Goal: Task Accomplishment & Management: Complete application form

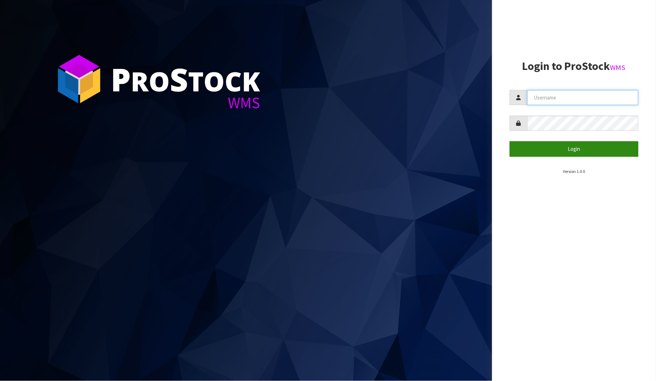
type input "[PERSON_NAME]"
click at [552, 149] on button "Login" at bounding box center [574, 148] width 129 height 15
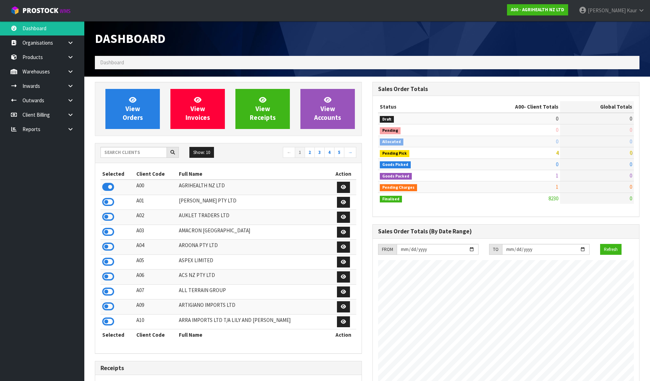
scroll to position [533, 278]
click at [68, 125] on link at bounding box center [73, 129] width 23 height 14
click at [51, 159] on link "CWL" at bounding box center [42, 158] width 84 height 14
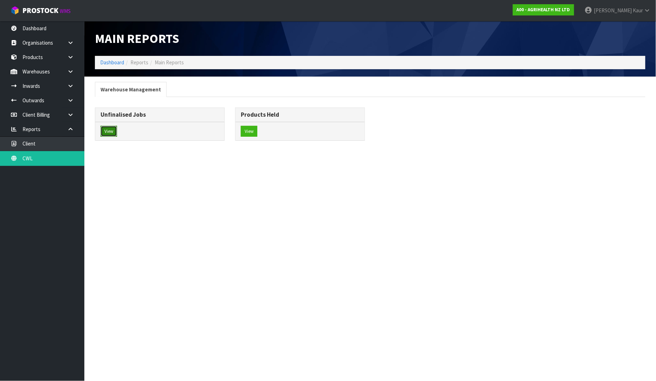
click at [105, 132] on button "View" at bounding box center [109, 131] width 17 height 11
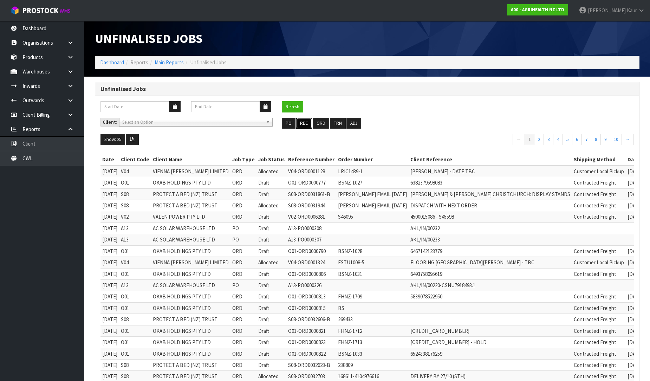
click at [303, 126] on button "REC" at bounding box center [304, 123] width 16 height 11
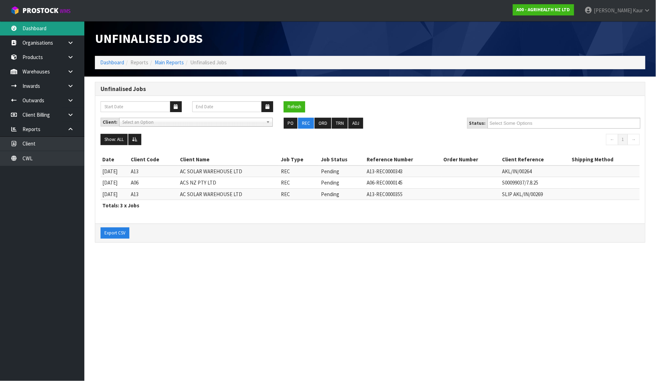
click at [50, 25] on link "Dashboard" at bounding box center [42, 28] width 84 height 14
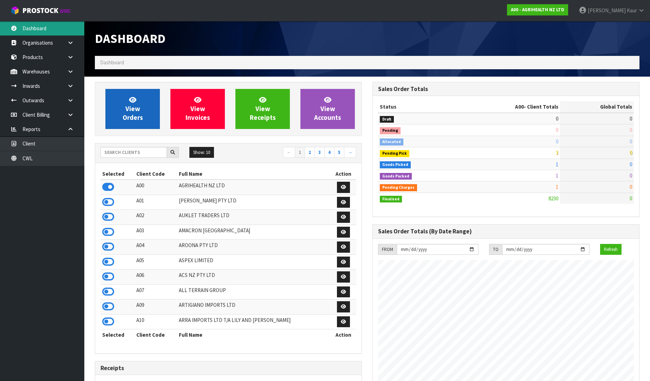
scroll to position [533, 278]
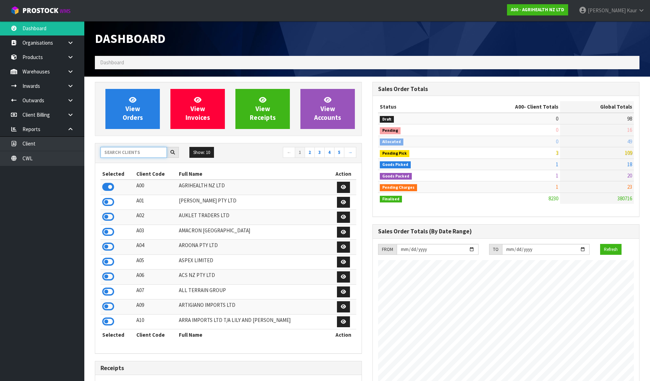
click at [122, 151] on input "text" at bounding box center [134, 152] width 66 height 11
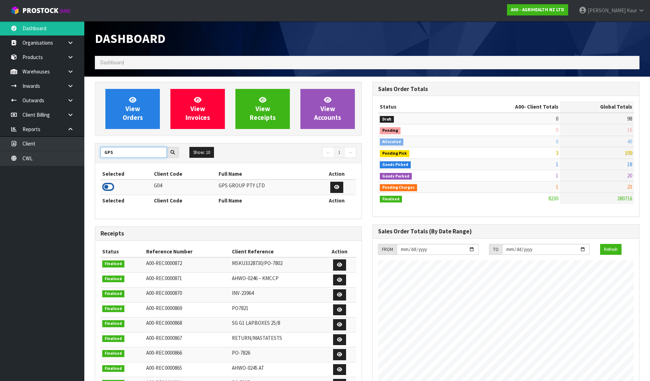
type input "GPS"
click at [108, 185] on icon at bounding box center [108, 187] width 12 height 11
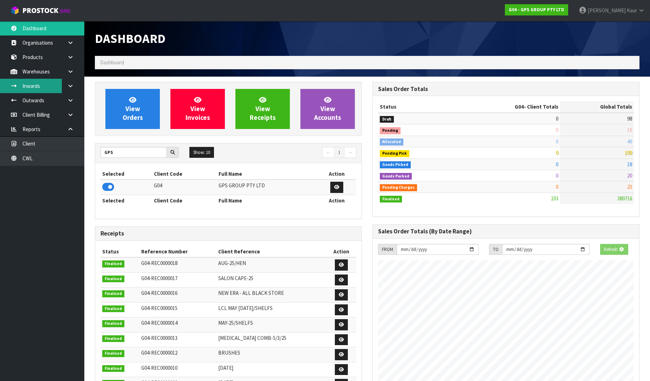
scroll to position [442, 278]
click at [74, 85] on link at bounding box center [73, 86] width 23 height 14
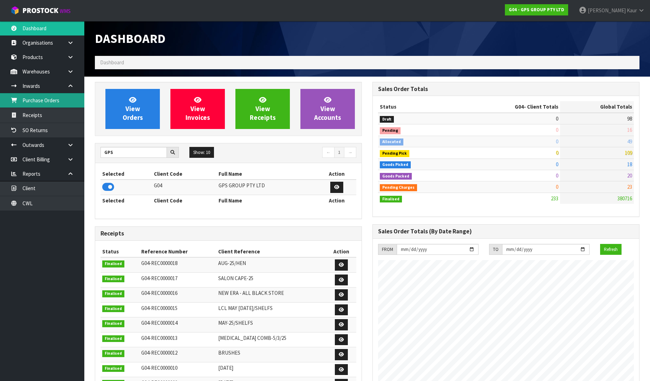
click at [54, 97] on link "Purchase Orders" at bounding box center [42, 100] width 84 height 14
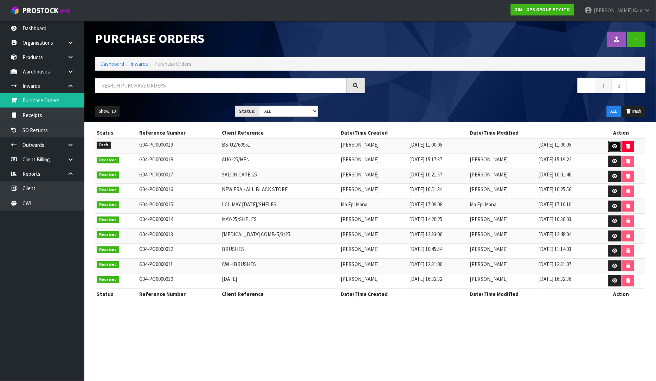
click at [613, 148] on icon at bounding box center [615, 146] width 5 height 5
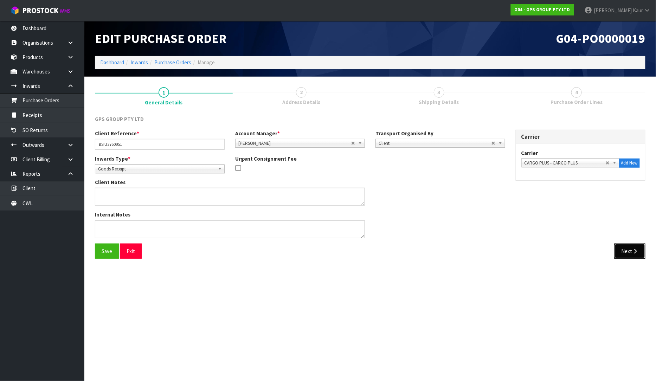
click at [621, 252] on button "Next" at bounding box center [630, 251] width 31 height 15
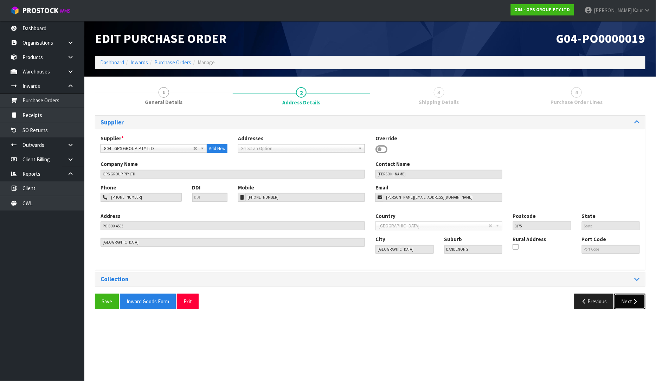
click at [631, 296] on button "Next" at bounding box center [630, 301] width 31 height 15
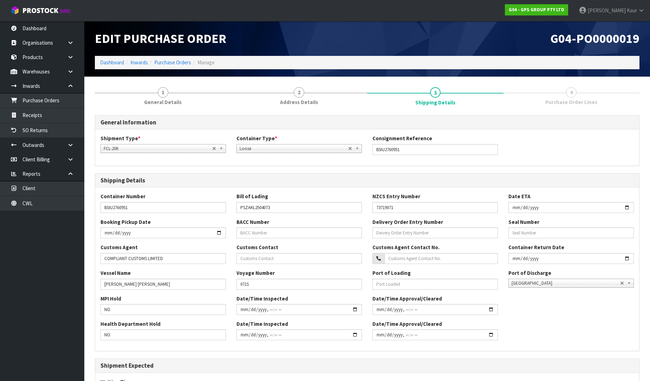
scroll to position [103, 0]
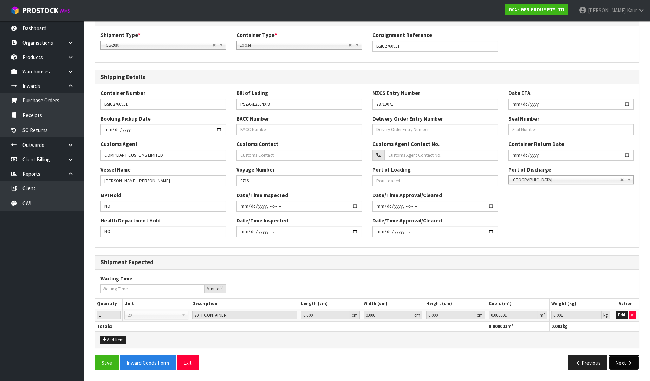
click at [633, 366] on button "Next" at bounding box center [624, 362] width 31 height 15
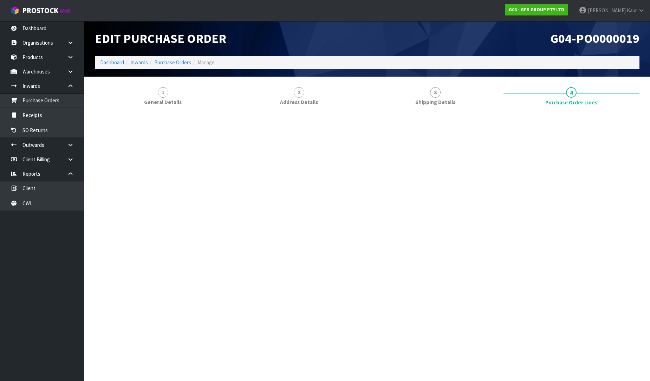
scroll to position [0, 0]
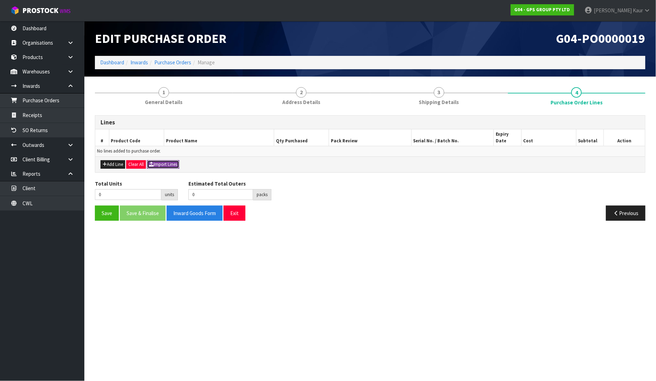
click at [165, 160] on button "Import Lines" at bounding box center [163, 164] width 32 height 8
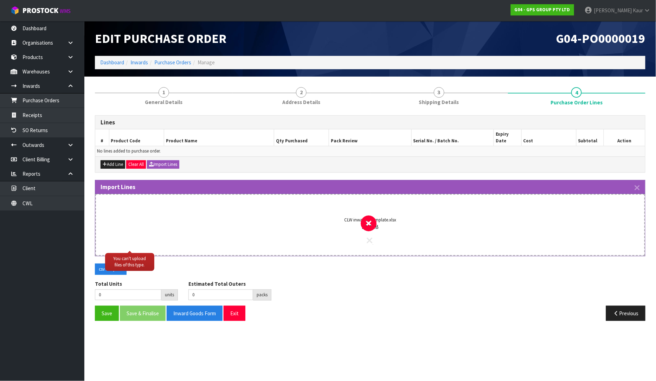
click at [371, 236] on icon at bounding box center [370, 240] width 6 height 9
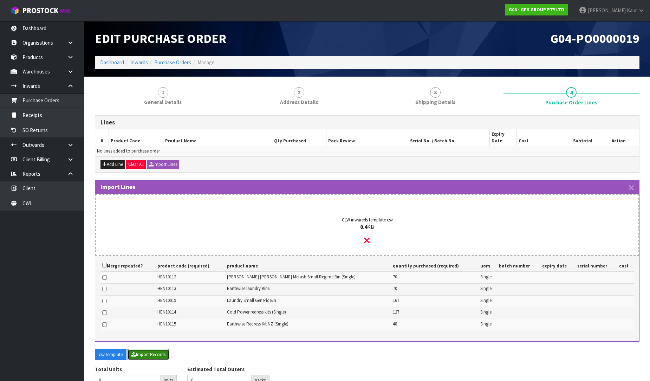
click at [153, 349] on button "Import Records" at bounding box center [149, 354] width 42 height 11
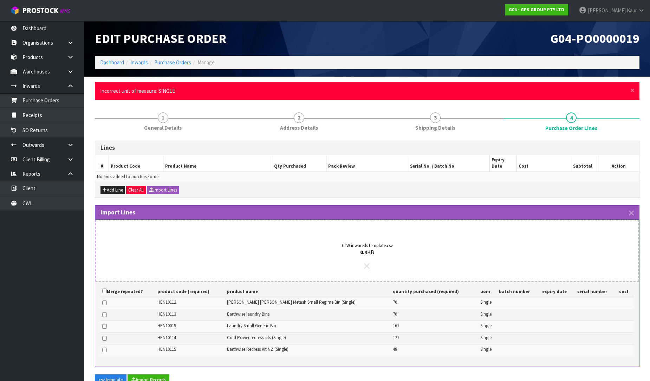
click at [368, 263] on icon at bounding box center [367, 266] width 6 height 9
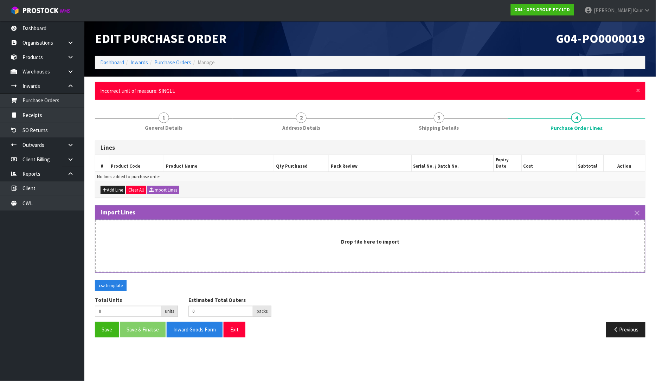
click at [634, 209] on h3 "Import Lines" at bounding box center [370, 212] width 539 height 7
click at [639, 209] on icon "button" at bounding box center [637, 213] width 5 height 8
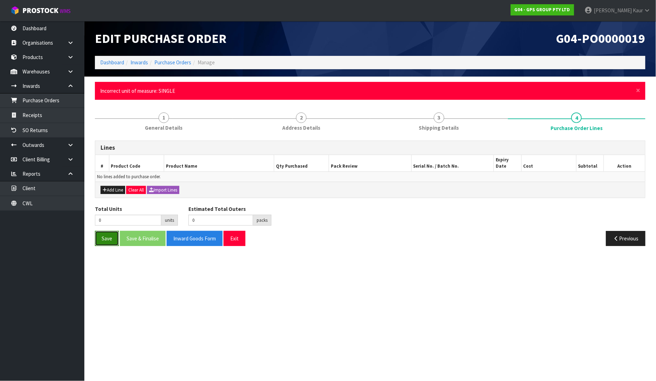
click at [102, 232] on button "Save" at bounding box center [107, 238] width 24 height 15
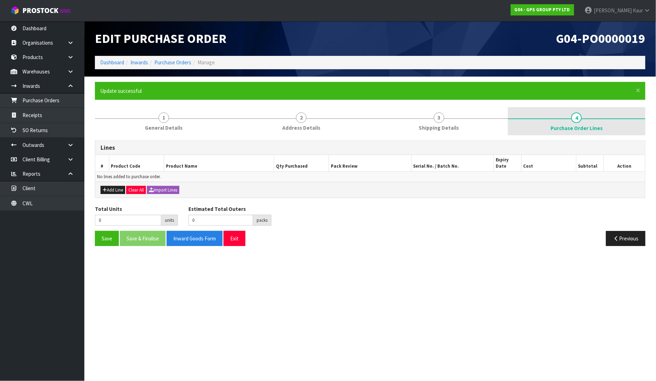
click at [583, 127] on span "Purchase Order Lines" at bounding box center [577, 127] width 52 height 7
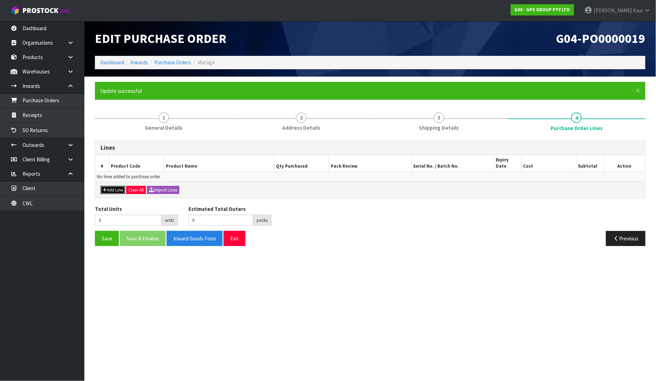
click at [118, 186] on button "Add Line" at bounding box center [113, 190] width 25 height 8
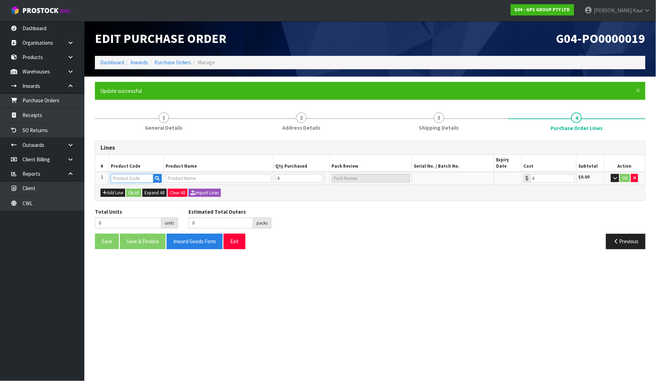
click at [120, 174] on input "text" at bounding box center [132, 178] width 43 height 9
paste input "HEN10112"
type input "HEN10112"
click at [635, 176] on icon "button" at bounding box center [634, 178] width 3 height 5
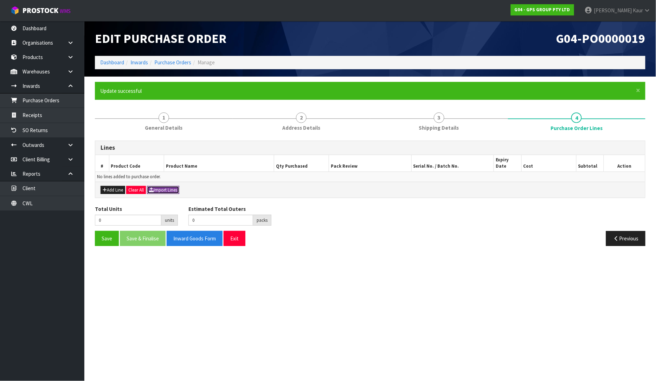
click at [165, 186] on button "Import Lines" at bounding box center [163, 190] width 32 height 8
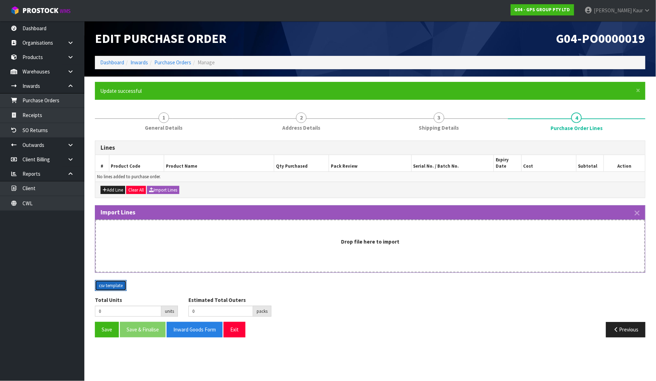
drag, startPoint x: 115, startPoint y: 278, endPoint x: 118, endPoint y: 276, distance: 3.7
click at [116, 280] on button "csv template" at bounding box center [111, 285] width 32 height 11
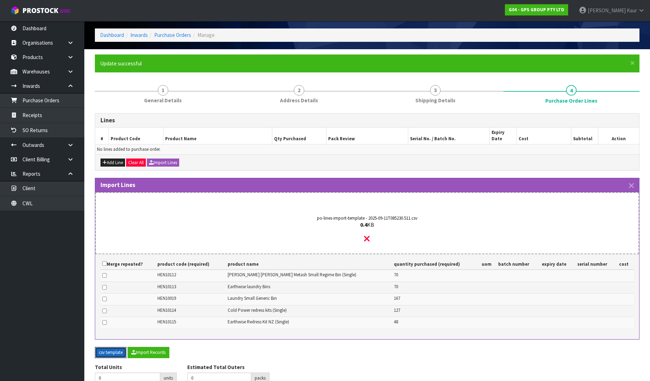
scroll to position [53, 0]
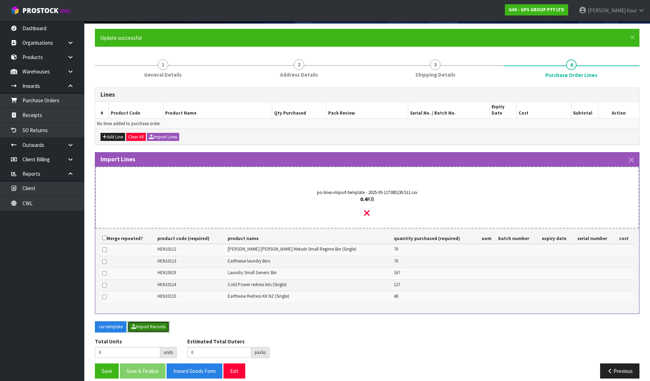
click at [153, 321] on button "Import Records" at bounding box center [149, 326] width 42 height 11
type input "482"
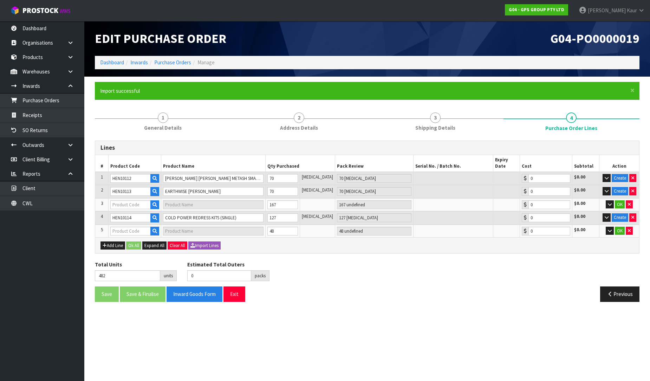
scroll to position [0, 0]
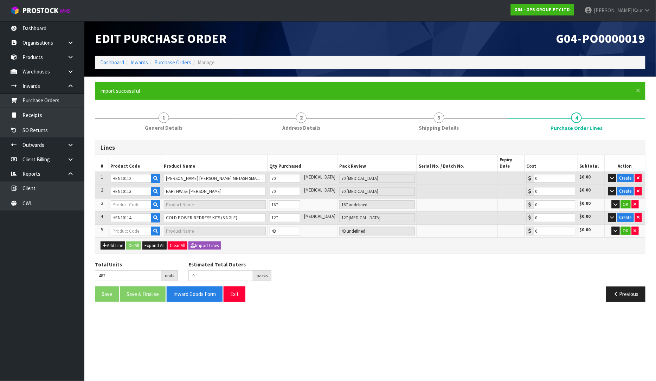
type input "48"
type input "HEN10115"
type input "EARTHWISE REDRESS KIT NZ (SINGLE)"
type input "48 CTN"
type input "0.00"
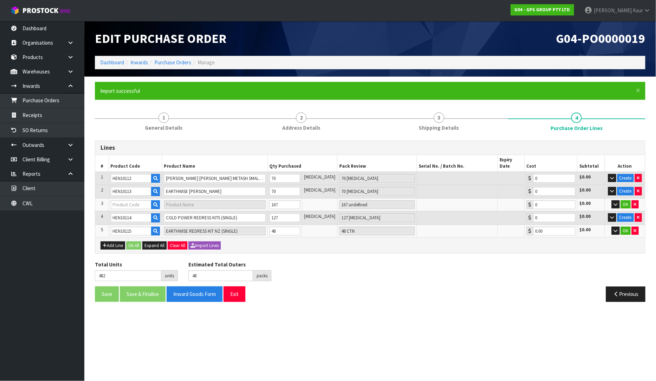
type input "215"
type input "HEN10019"
type input "LAUNDRY SMALL GENERIC BIN (SINGLE)"
type input "167 CTN"
type input "0.00"
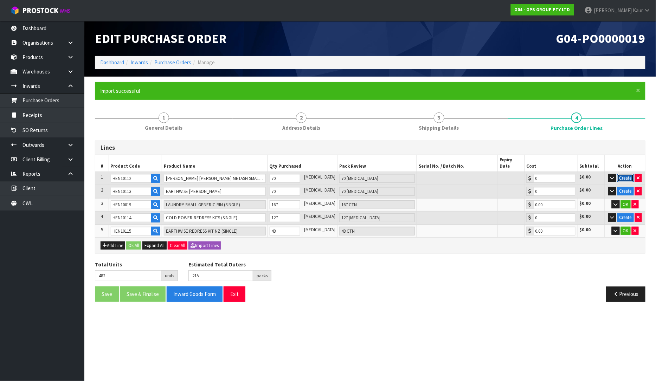
click at [625, 174] on button "Create" at bounding box center [625, 178] width 17 height 8
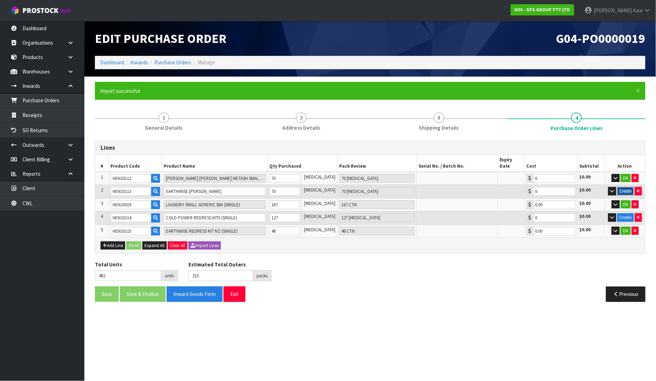
click at [625, 187] on button "Create" at bounding box center [625, 191] width 17 height 8
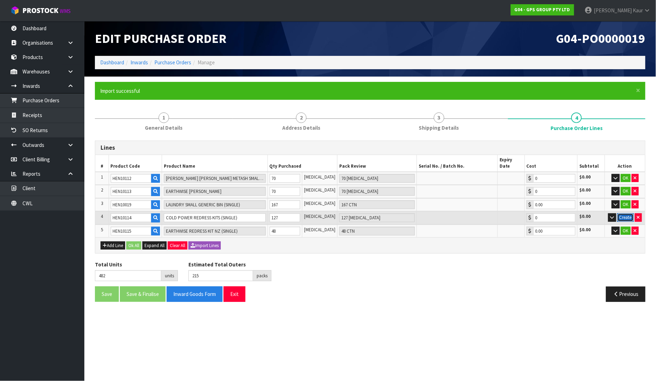
click at [625, 213] on button "Create" at bounding box center [625, 217] width 17 height 8
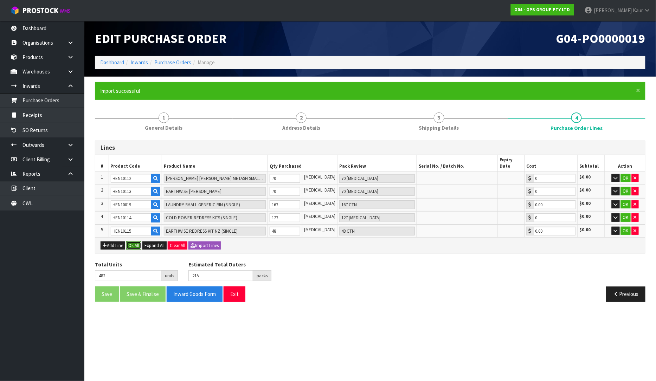
click at [138, 242] on button "Ok All" at bounding box center [133, 246] width 15 height 8
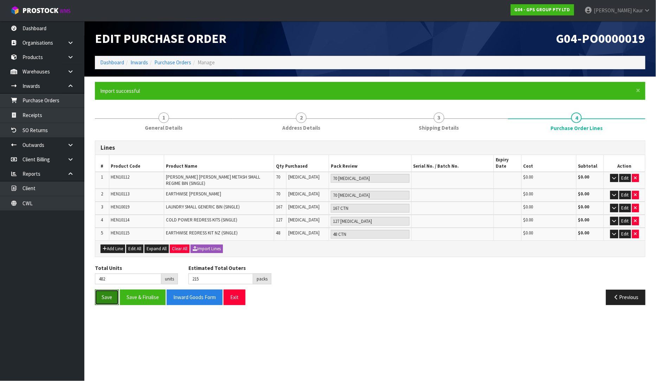
click at [107, 290] on button "Save" at bounding box center [107, 297] width 24 height 15
click at [104, 290] on button "Save" at bounding box center [107, 297] width 24 height 15
click at [33, 29] on link "Dashboard" at bounding box center [42, 28] width 84 height 14
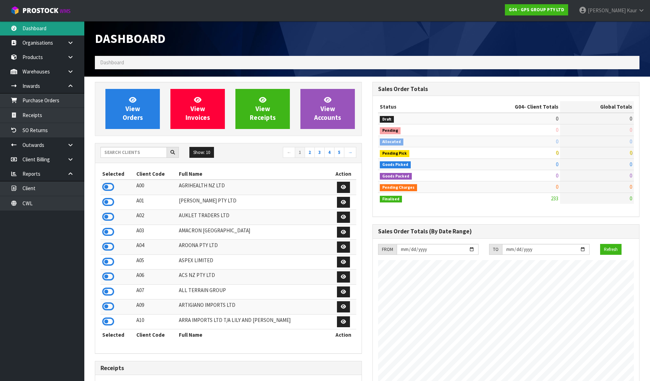
scroll to position [442, 278]
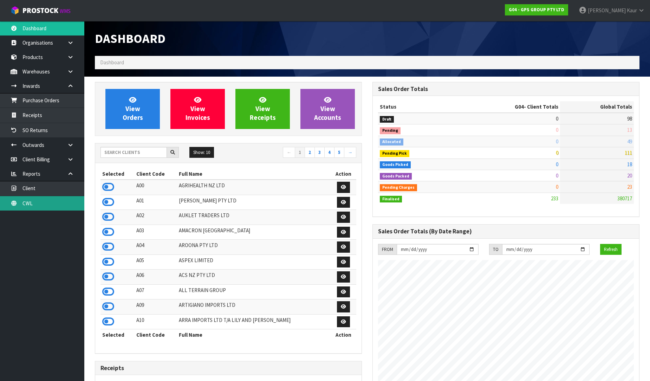
click at [39, 201] on link "CWL" at bounding box center [42, 203] width 84 height 14
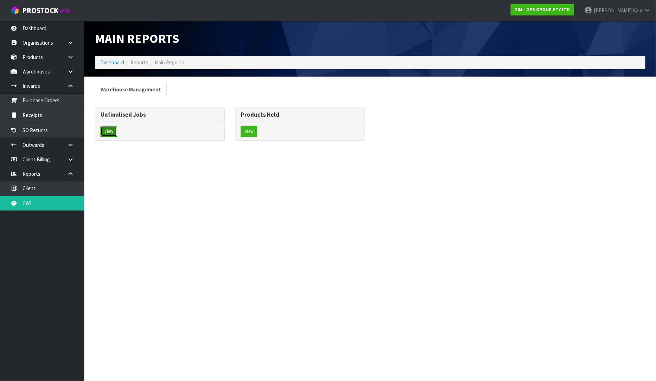
click at [108, 131] on button "View" at bounding box center [109, 131] width 17 height 11
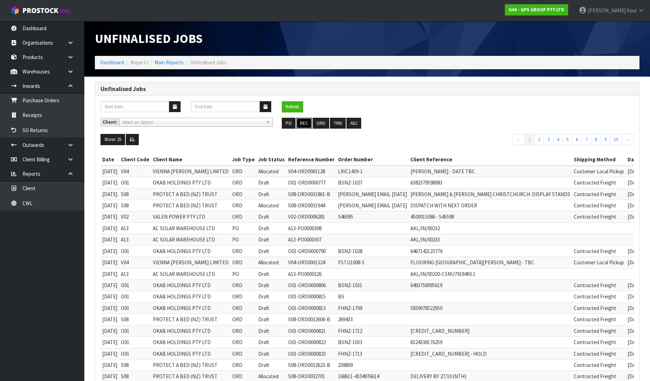
click at [304, 121] on button "REC" at bounding box center [304, 123] width 16 height 11
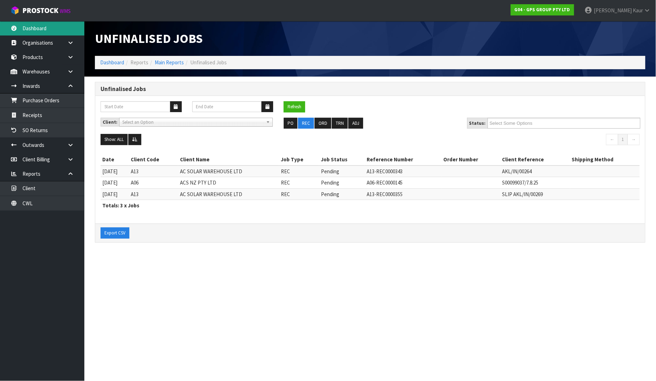
click at [40, 29] on link "Dashboard" at bounding box center [42, 28] width 84 height 14
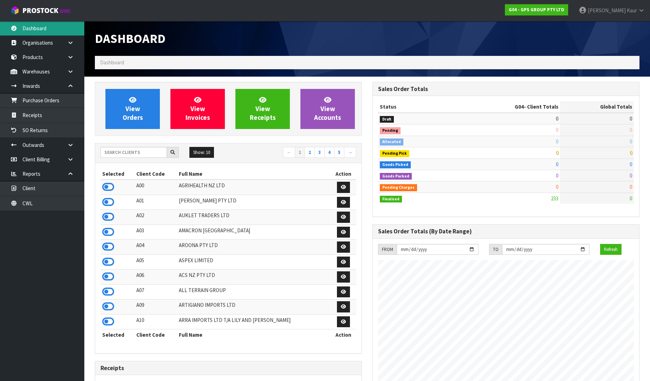
scroll to position [442, 278]
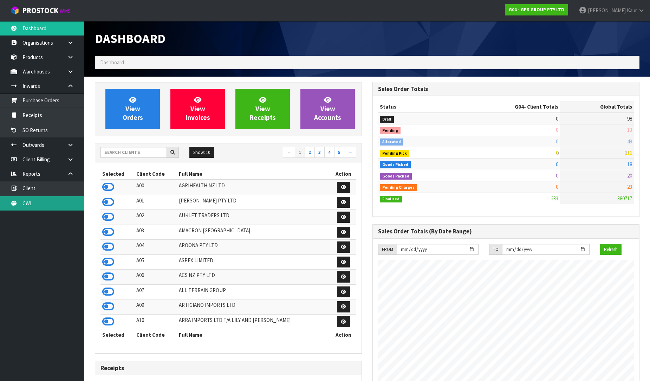
click at [46, 202] on link "CWL" at bounding box center [42, 203] width 84 height 14
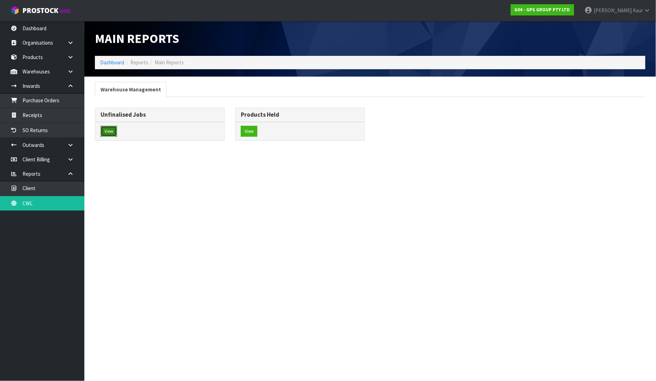
click at [107, 132] on button "View" at bounding box center [109, 131] width 17 height 11
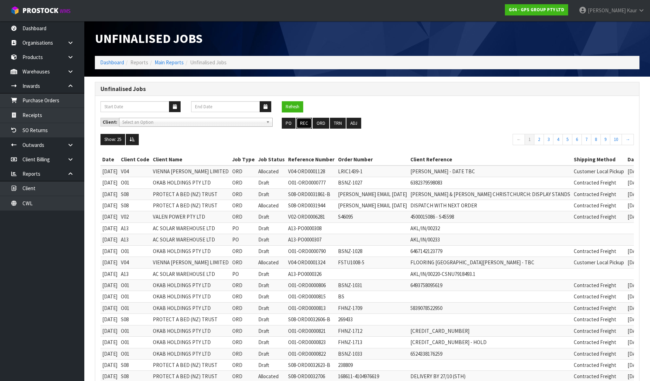
click at [301, 122] on button "REC" at bounding box center [304, 123] width 16 height 11
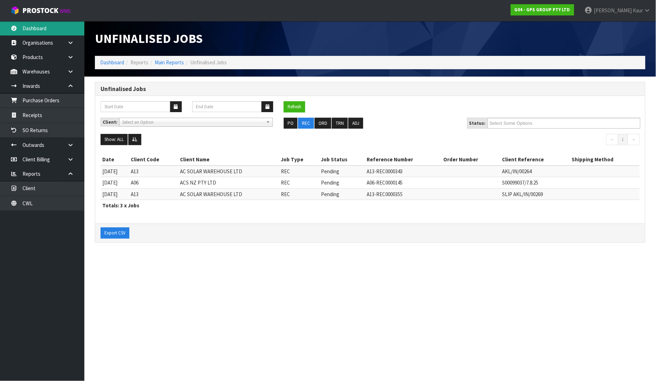
click at [57, 28] on link "Dashboard" at bounding box center [42, 28] width 84 height 14
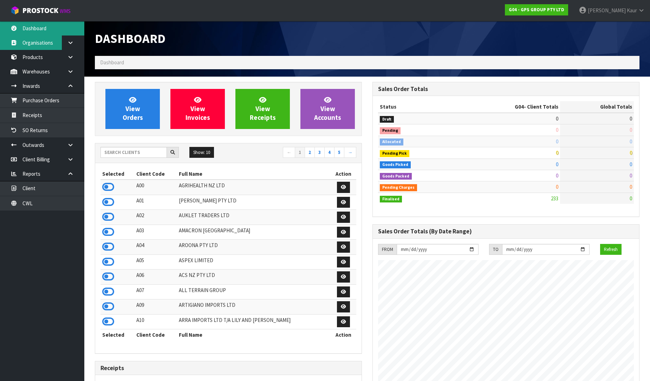
scroll to position [442, 278]
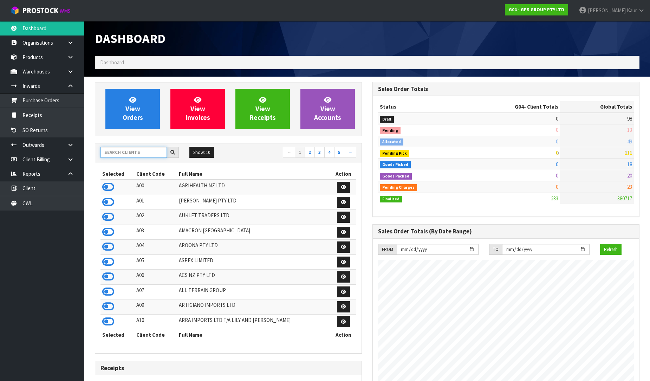
click at [150, 150] on input "text" at bounding box center [134, 152] width 66 height 11
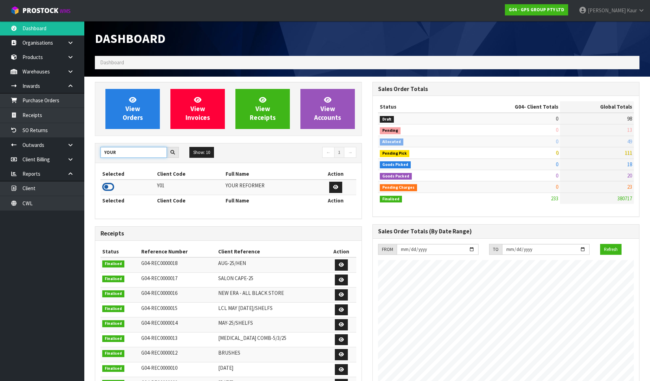
type input "YOUR"
click at [110, 185] on icon at bounding box center [108, 187] width 12 height 11
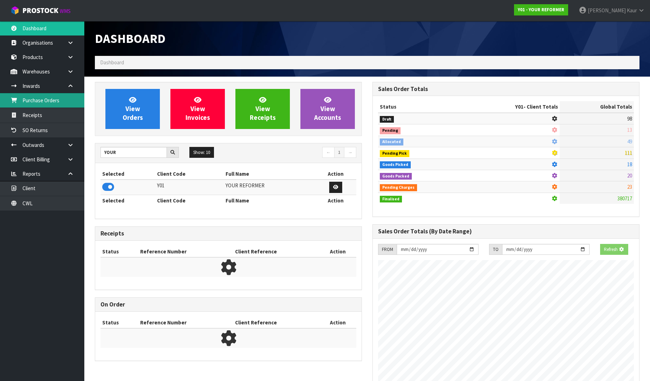
click at [69, 100] on link "Purchase Orders" at bounding box center [42, 100] width 84 height 14
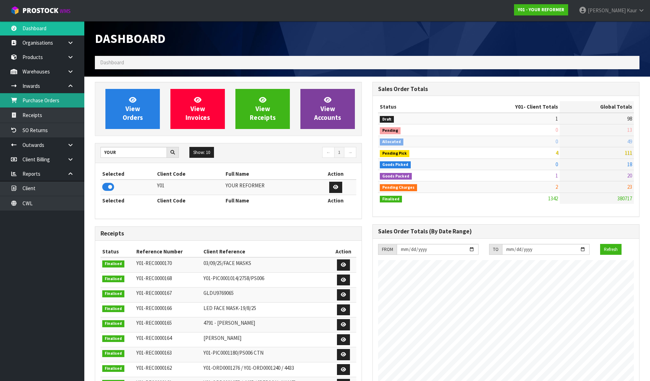
scroll to position [533, 278]
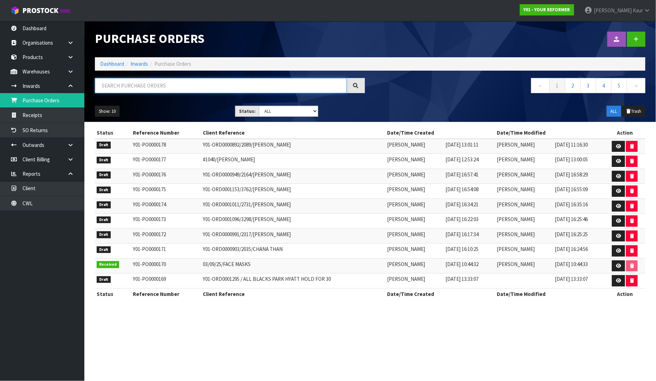
click at [208, 79] on input "text" at bounding box center [221, 85] width 252 height 15
paste input "PIDU2030666"
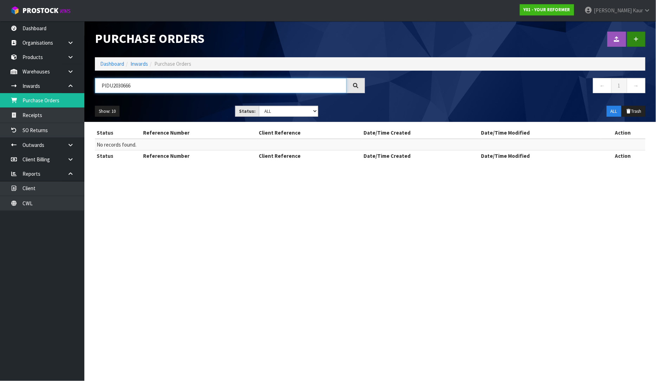
type input "PIDU2030666"
click at [635, 43] on link at bounding box center [636, 39] width 18 height 15
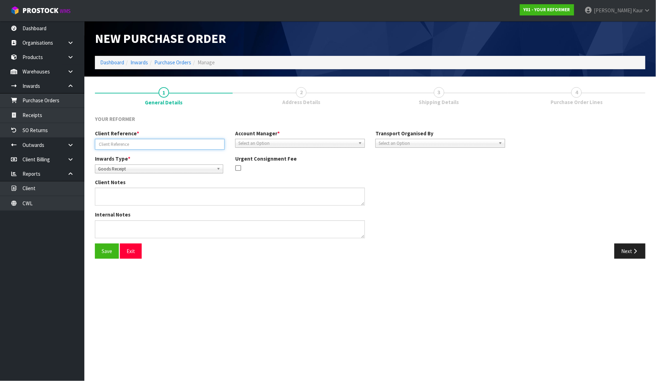
click at [146, 145] on input "text" at bounding box center [160, 144] width 130 height 11
paste input "PIDU2030666"
type input "PIDU2030666"
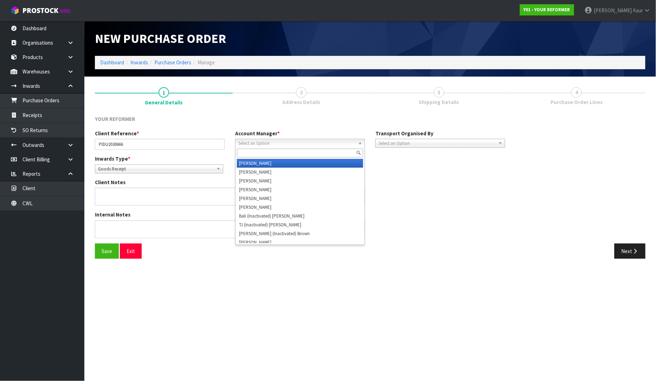
click at [276, 142] on span "Select an Option" at bounding box center [296, 143] width 117 height 8
type input "d"
click at [258, 161] on li "D [PERSON_NAME]" at bounding box center [300, 163] width 126 height 9
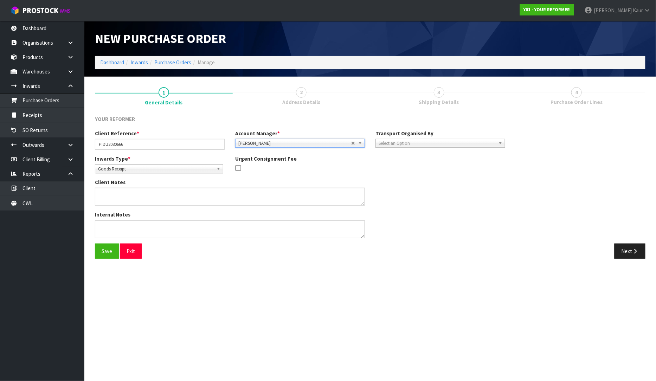
click at [382, 140] on span "Select an Option" at bounding box center [437, 143] width 117 height 8
drag, startPoint x: 385, startPoint y: 181, endPoint x: 391, endPoint y: 180, distance: 5.6
click at [385, 181] on li "Client" at bounding box center [440, 181] width 126 height 9
click at [537, 162] on span "Select an Option" at bounding box center [567, 163] width 85 height 8
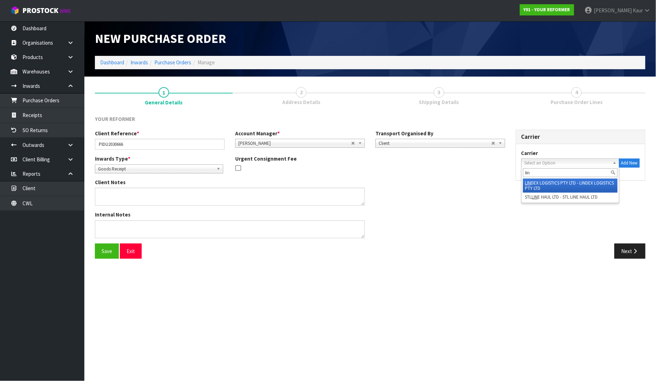
type input "lin"
click at [538, 188] on li "LIN DEX LOGISTICS PTY LTD - LINDEX LOGISTICS PTY LTD" at bounding box center [570, 186] width 95 height 14
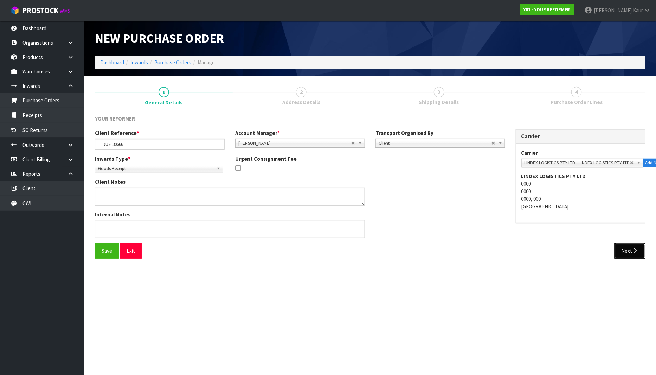
click at [634, 247] on button "Next" at bounding box center [630, 250] width 31 height 15
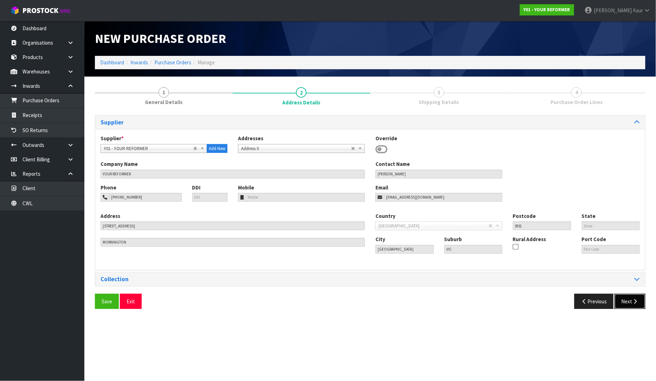
click at [626, 299] on button "Next" at bounding box center [630, 301] width 31 height 15
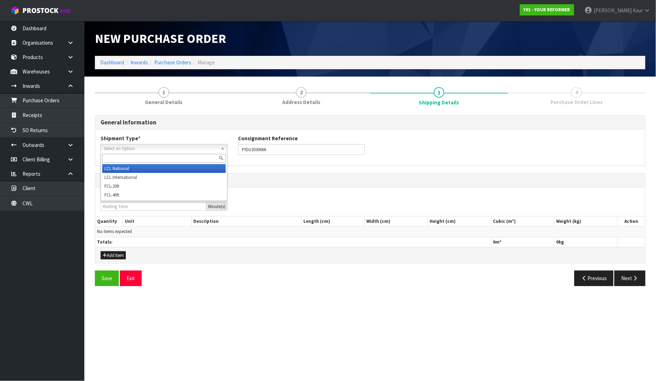
click at [147, 149] on span "Select an Option" at bounding box center [161, 149] width 114 height 8
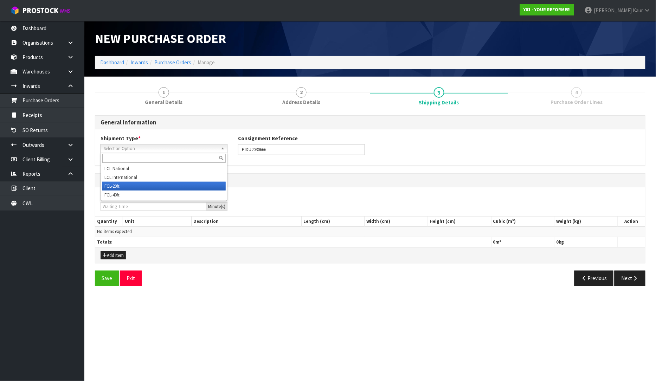
drag, startPoint x: 128, startPoint y: 186, endPoint x: 262, endPoint y: 162, distance: 136.4
click at [128, 186] on li "FCL-20ft" at bounding box center [163, 186] width 123 height 9
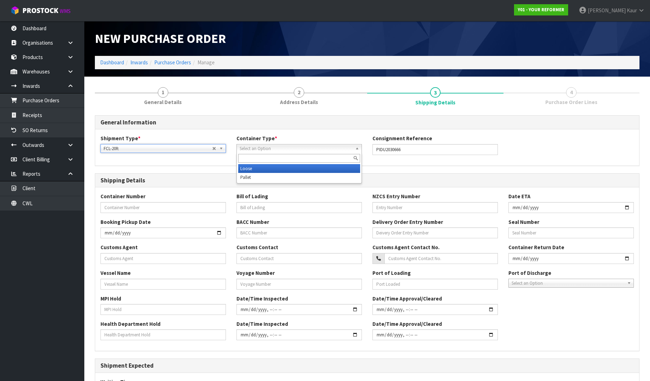
click at [268, 147] on span "Select an Option" at bounding box center [296, 149] width 113 height 8
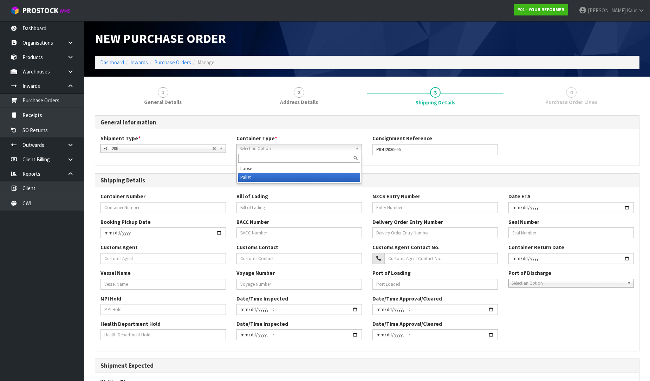
click at [250, 177] on li "Pallet" at bounding box center [299, 177] width 122 height 9
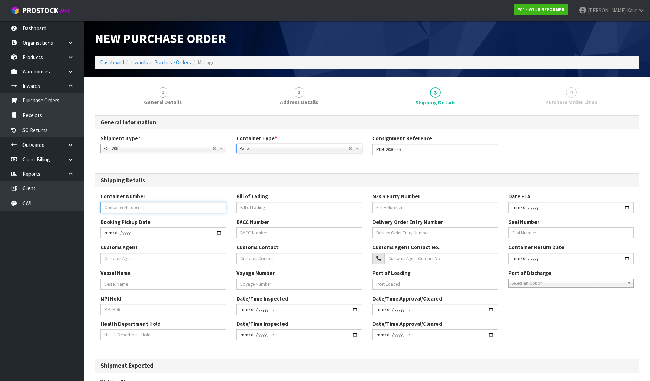
click at [156, 207] on input "text" at bounding box center [164, 207] width 126 height 11
paste input "PIDU2030666"
type input "PIDU2030666"
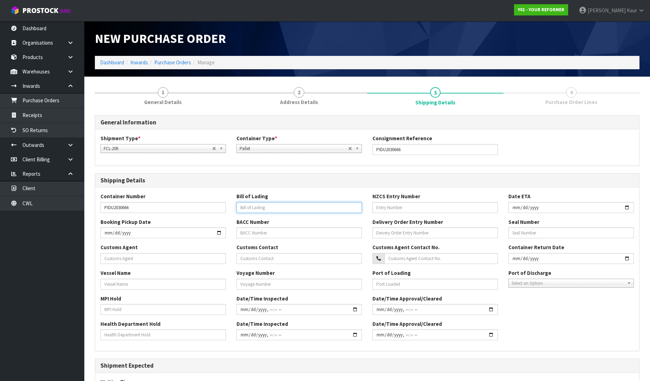
click at [301, 207] on input "text" at bounding box center [300, 207] width 126 height 11
paste input "NGZF51993200"
type input "NGZF51993200"
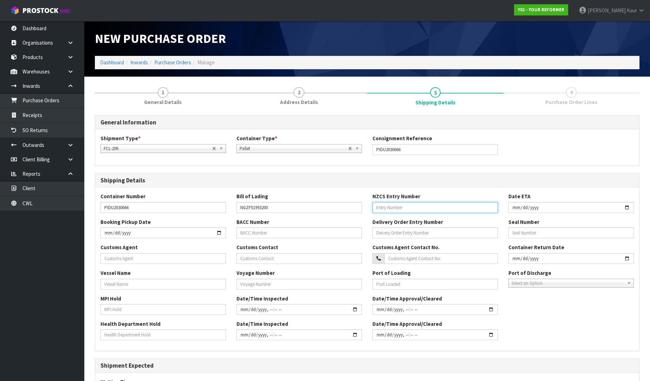
click at [411, 206] on input "text" at bounding box center [436, 207] width 126 height 11
paste input "93212795"
type input "93212795"
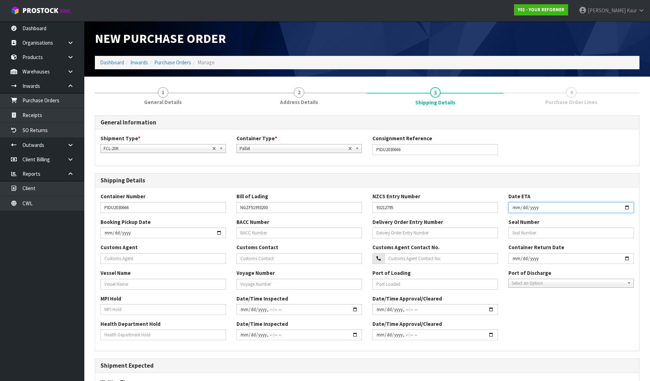
click at [515, 207] on input "date" at bounding box center [572, 207] width 126 height 11
type input "[DATE]"
click at [146, 261] on input "text" at bounding box center [164, 258] width 126 height 11
drag, startPoint x: 141, startPoint y: 256, endPoint x: 94, endPoint y: 255, distance: 47.1
click at [94, 255] on div "1 General Details 2 Address Details 3 Shipping Details 4 Purchase Order Lines G…" at bounding box center [368, 279] width 556 height 395
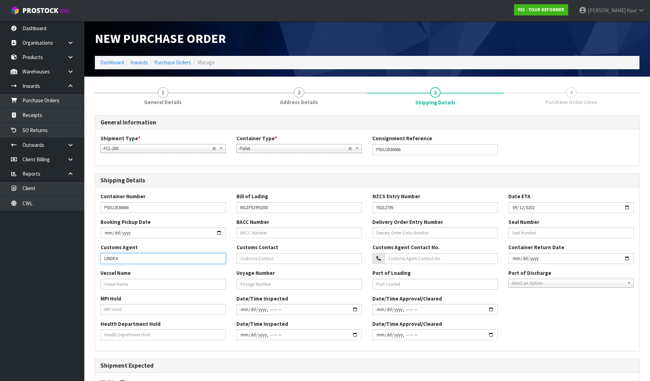
paste input "LOGISTICS"
type input "LINDEX LOGISTICS"
click at [138, 288] on input "text" at bounding box center [164, 284] width 126 height 11
paste input "ANL WAIKATO"
type input "ANL WAIKATO"
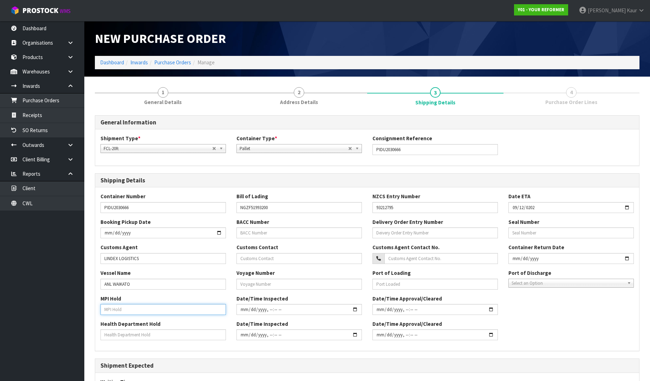
click at [124, 312] on input "text" at bounding box center [164, 309] width 126 height 11
type input "NO"
click at [122, 332] on input "text" at bounding box center [164, 334] width 126 height 11
type input "NO"
click at [279, 287] on input "text" at bounding box center [300, 284] width 126 height 11
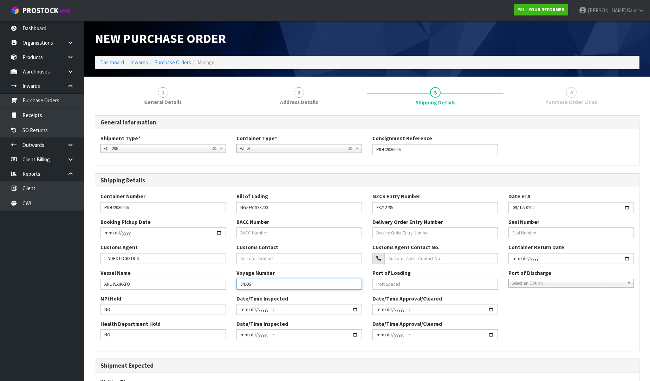
type input "0469S"
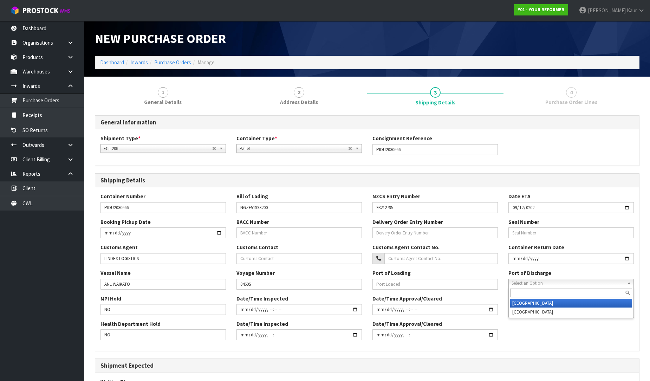
click at [542, 284] on span "Select an Option" at bounding box center [568, 283] width 113 height 8
click at [532, 305] on li "[GEOGRAPHIC_DATA]" at bounding box center [572, 303] width 122 height 9
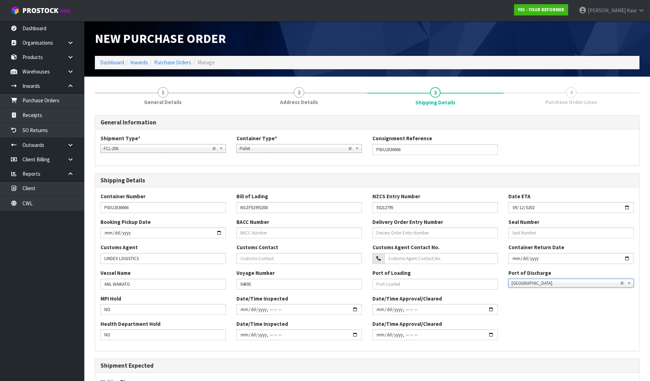
click at [540, 315] on div "MPI Hold NO Date/Time Inspected Date/Time Approval/Cleared" at bounding box center [367, 307] width 544 height 25
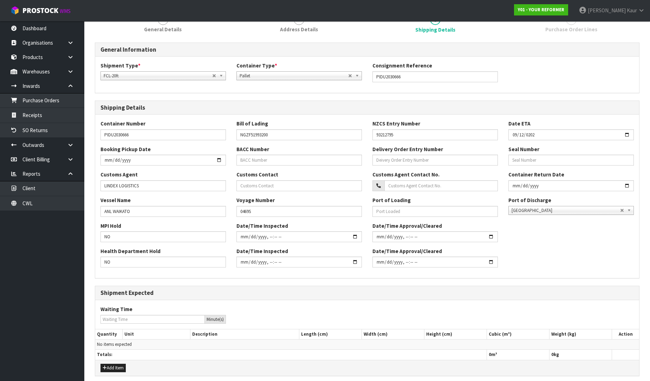
scroll to position [78, 0]
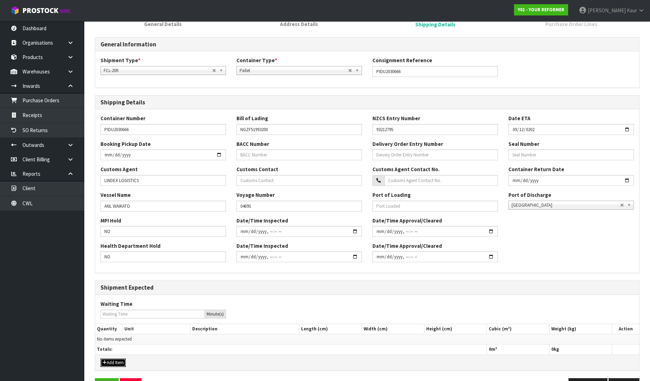
click at [109, 364] on button "Add Item" at bounding box center [113, 363] width 25 height 8
type input "1"
click at [117, 339] on input "1" at bounding box center [109, 340] width 24 height 9
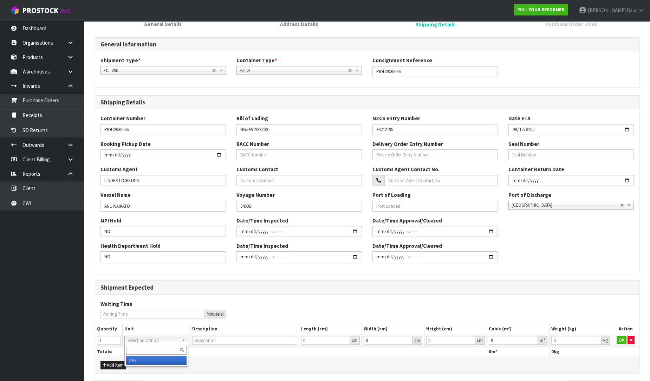
type input "20FT CONTAINER"
type input "0.000001"
click at [531, 339] on input "0.000001" at bounding box center [513, 340] width 49 height 9
type input "0.001"
click at [596, 340] on input "0.001" at bounding box center [577, 340] width 50 height 9
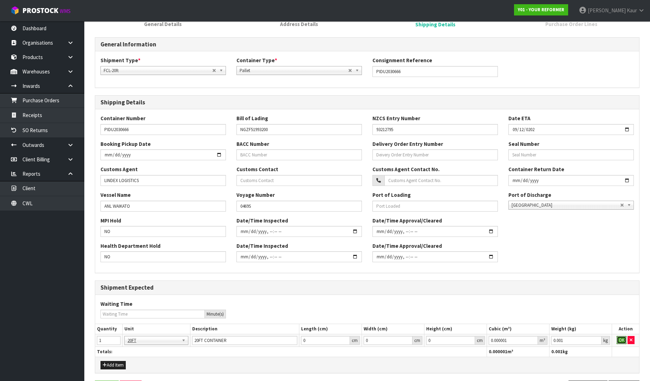
click at [621, 339] on button "OK" at bounding box center [622, 340] width 10 height 8
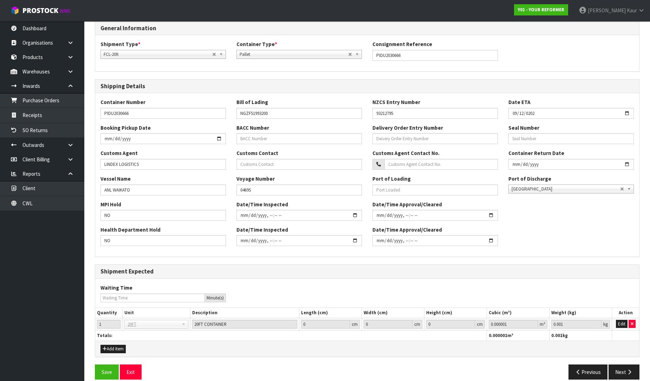
scroll to position [103, 0]
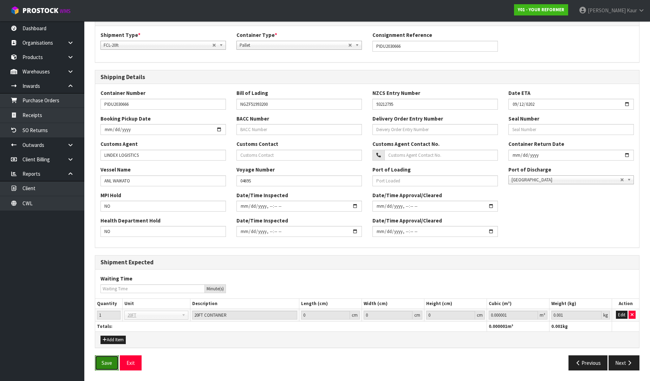
click at [105, 367] on button "Save" at bounding box center [107, 362] width 24 height 15
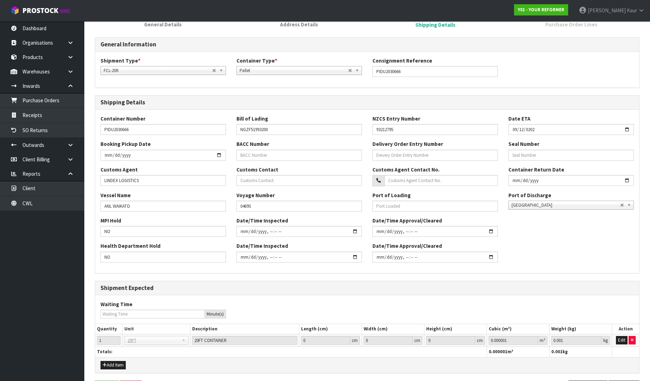
scroll to position [0, 0]
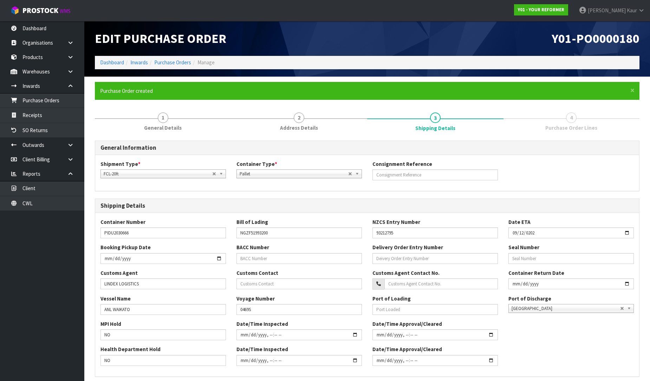
scroll to position [129, 0]
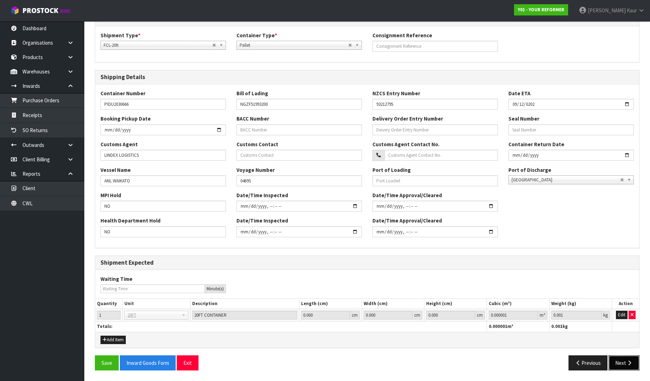
click at [624, 364] on button "Next" at bounding box center [624, 362] width 31 height 15
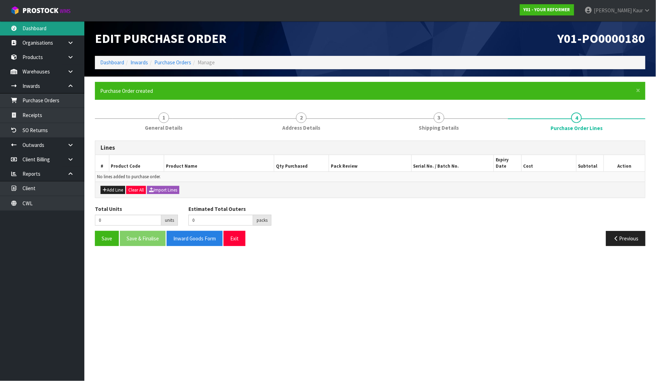
click at [34, 25] on link "Dashboard" at bounding box center [42, 28] width 84 height 14
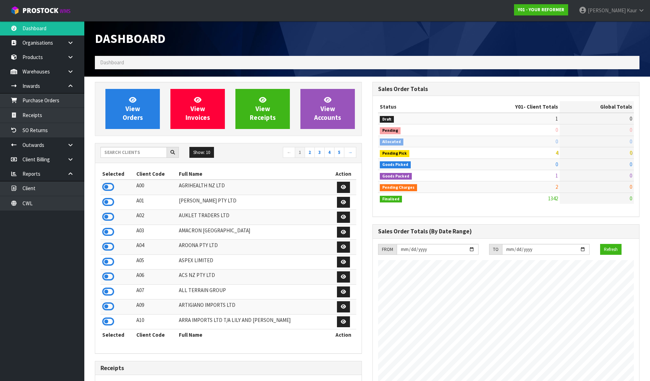
scroll to position [533, 278]
click at [119, 146] on div "Show: 10 5 10 25 50 ← 1 2 3 4 5 →" at bounding box center [228, 153] width 267 height 20
click at [120, 152] on input "text" at bounding box center [134, 152] width 66 height 11
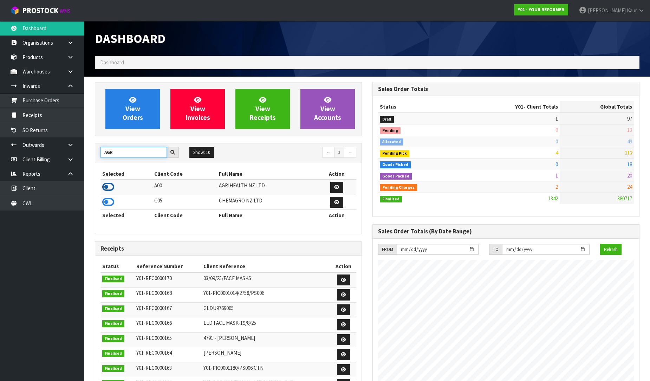
type input "AGR"
click at [111, 183] on icon at bounding box center [108, 187] width 12 height 11
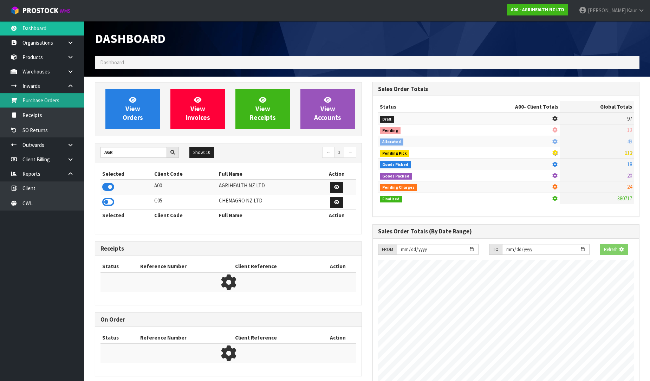
scroll to position [438, 278]
click at [54, 101] on link "Purchase Orders" at bounding box center [42, 100] width 84 height 14
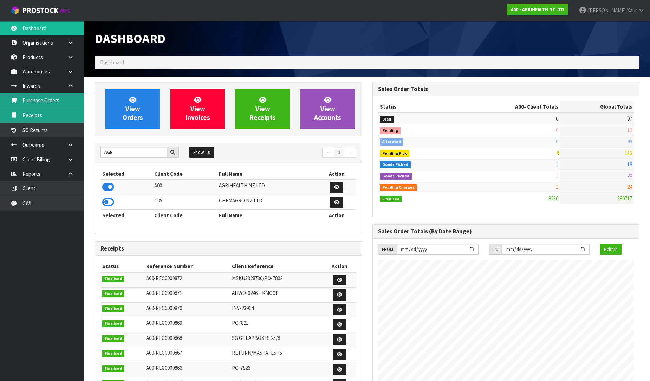
scroll to position [533, 278]
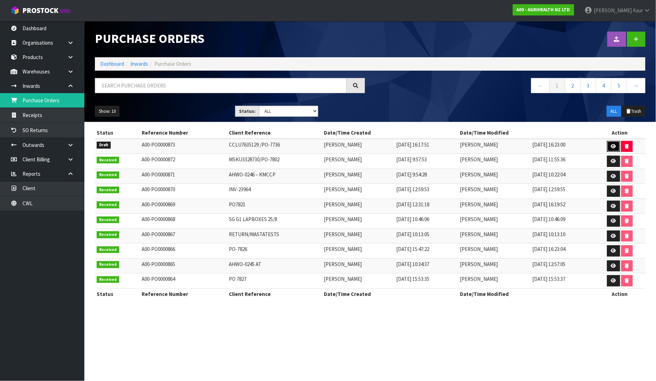
click at [616, 147] on icon at bounding box center [613, 146] width 5 height 5
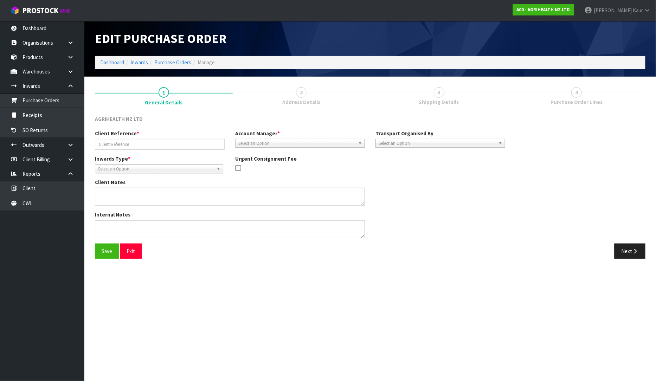
type input "CCLU7635129 /PO-7736"
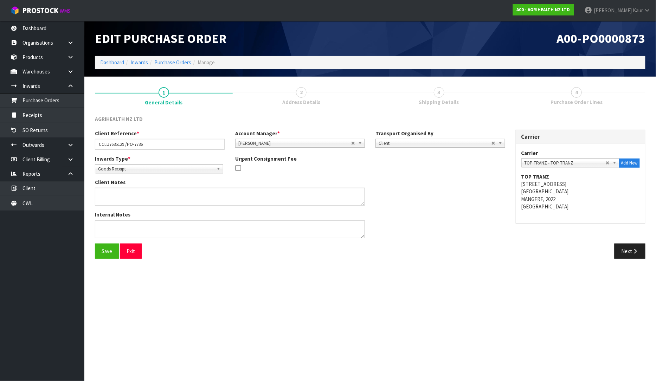
click at [621, 259] on div "Save Exit Next" at bounding box center [370, 254] width 561 height 20
click at [623, 256] on button "Next" at bounding box center [630, 251] width 31 height 15
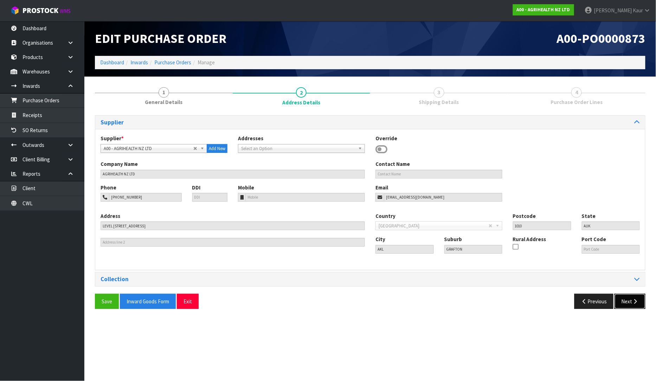
click at [622, 301] on button "Next" at bounding box center [630, 301] width 31 height 15
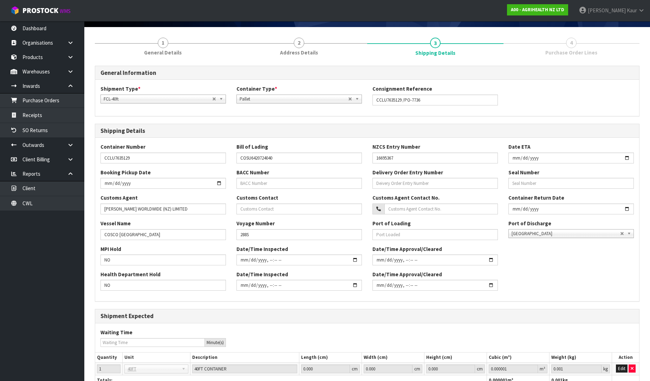
scroll to position [103, 0]
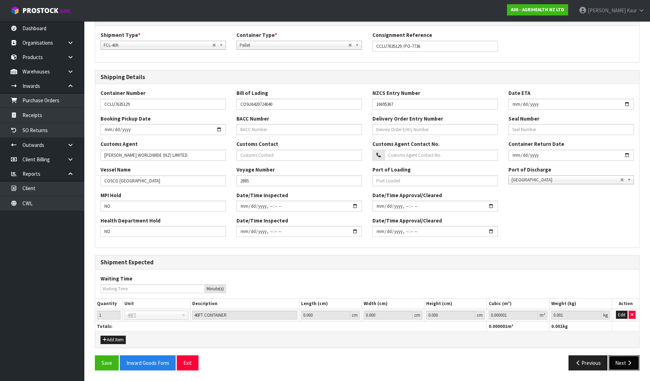
click at [617, 365] on button "Next" at bounding box center [624, 362] width 31 height 15
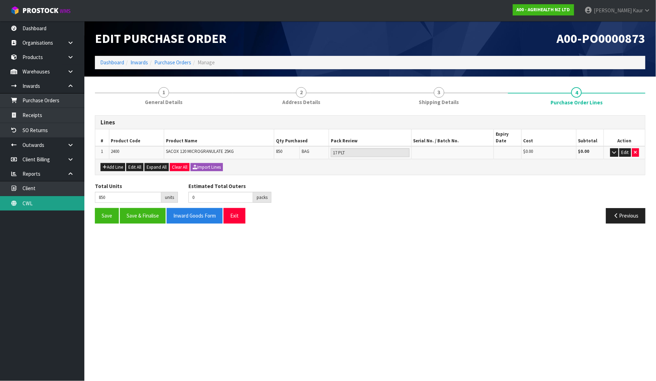
click at [37, 204] on link "CWL" at bounding box center [42, 203] width 84 height 14
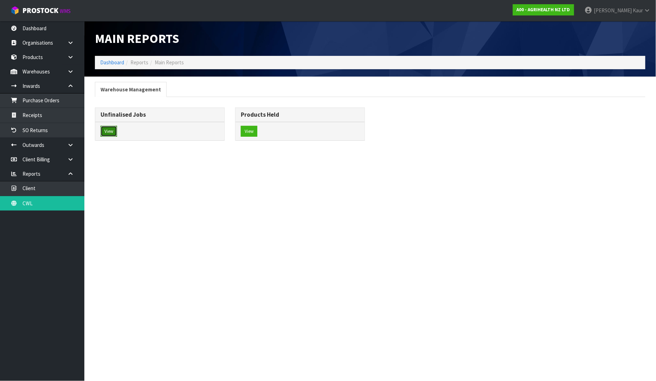
click at [110, 129] on button "View" at bounding box center [109, 131] width 17 height 11
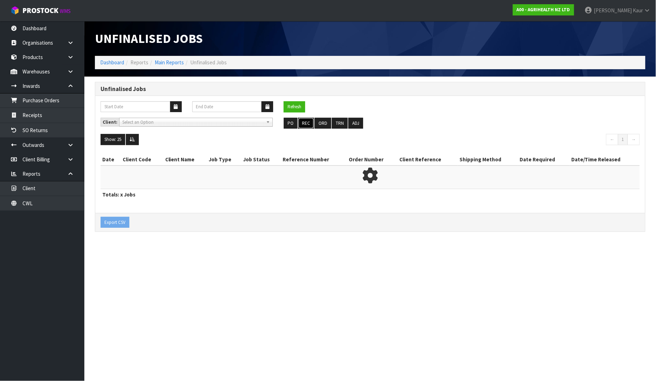
click at [304, 123] on button "REC" at bounding box center [306, 123] width 16 height 11
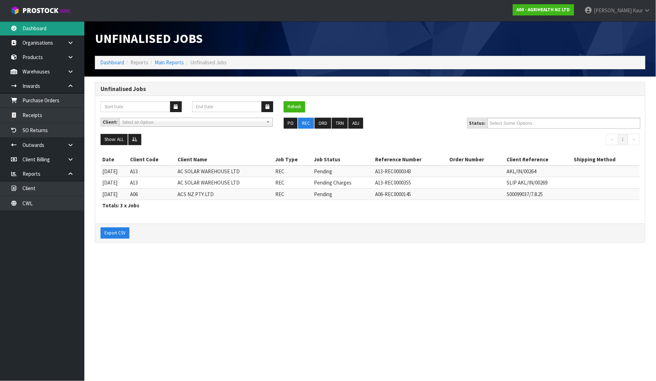
click at [48, 27] on link "Dashboard" at bounding box center [42, 28] width 84 height 14
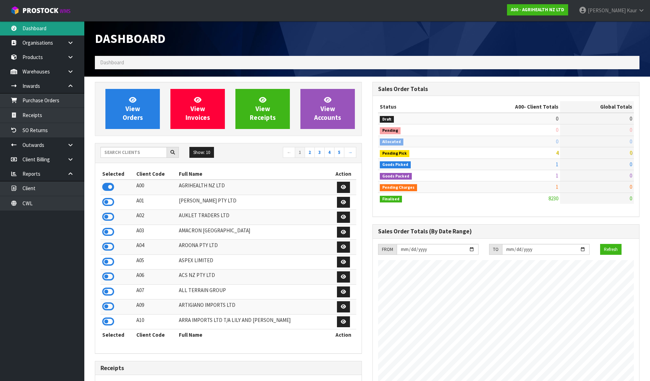
scroll to position [533, 278]
click at [116, 154] on input "text" at bounding box center [134, 152] width 66 height 11
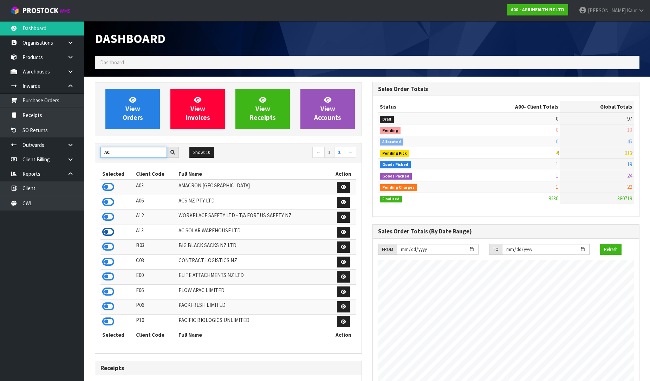
type input "AC"
click at [110, 232] on icon at bounding box center [108, 232] width 12 height 11
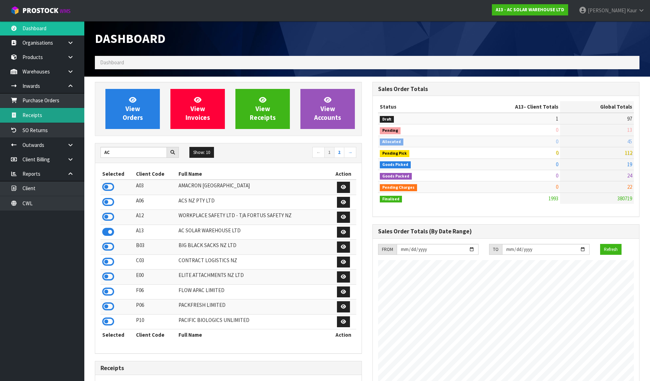
click at [33, 113] on link "Receipts" at bounding box center [42, 115] width 84 height 14
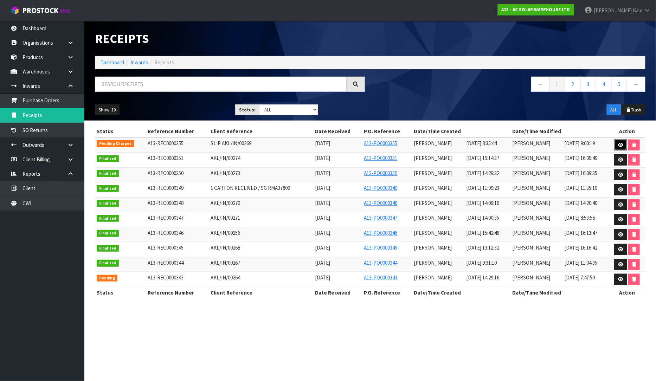
click at [622, 143] on icon at bounding box center [620, 145] width 5 height 5
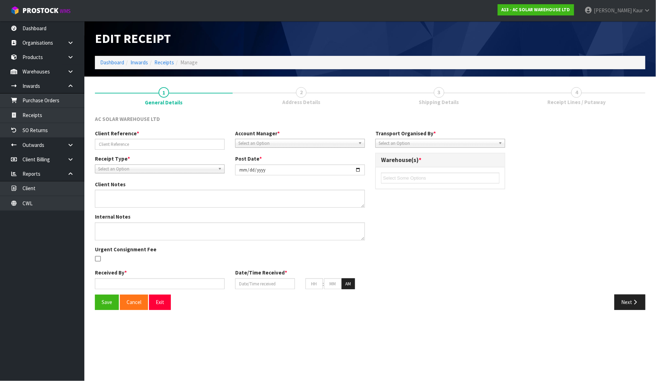
type input "SLIP AKL/IN/00269"
type input "[DATE]"
type input "[PERSON_NAME]"
type input "[DATE]"
type input "08"
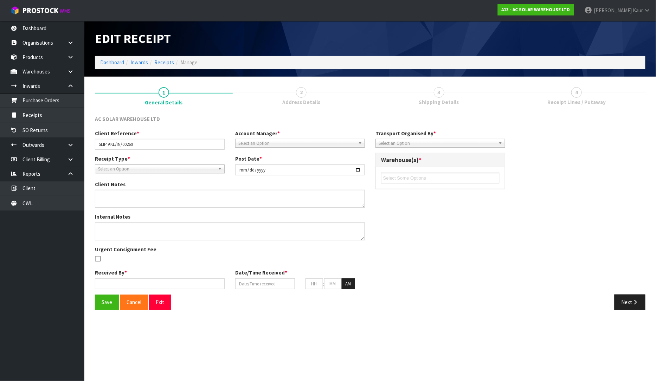
type input "35"
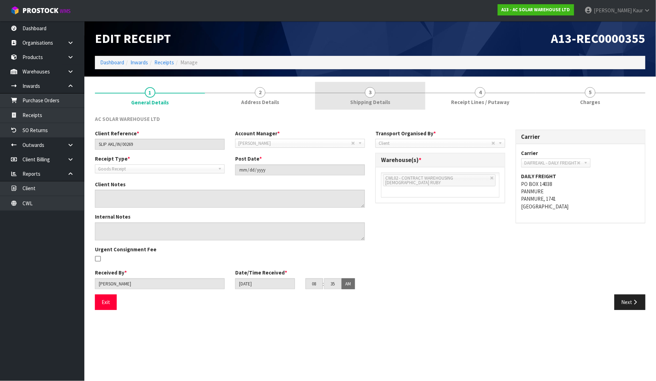
click at [374, 103] on span "Shipping Details" at bounding box center [370, 101] width 40 height 7
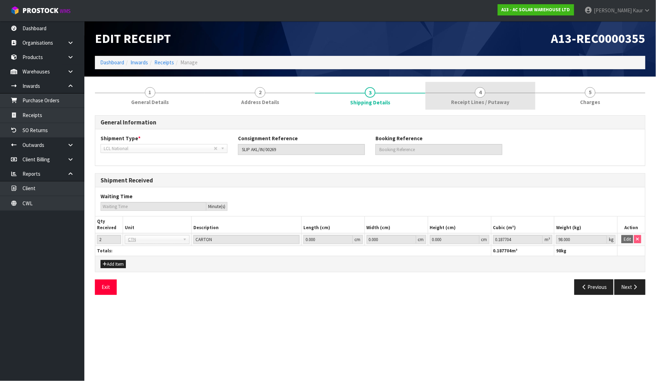
click at [468, 98] on link "4 Receipt Lines / Putaway" at bounding box center [480, 96] width 110 height 28
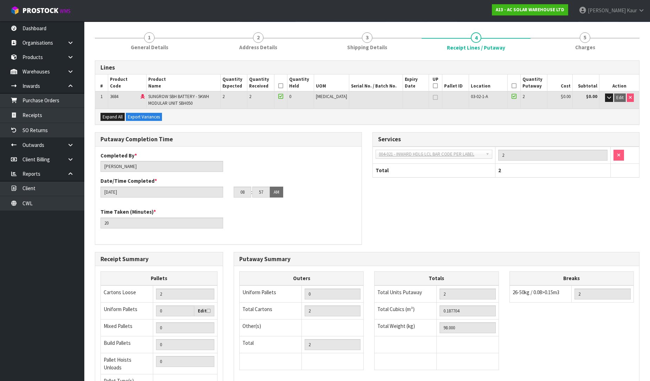
scroll to position [123, 0]
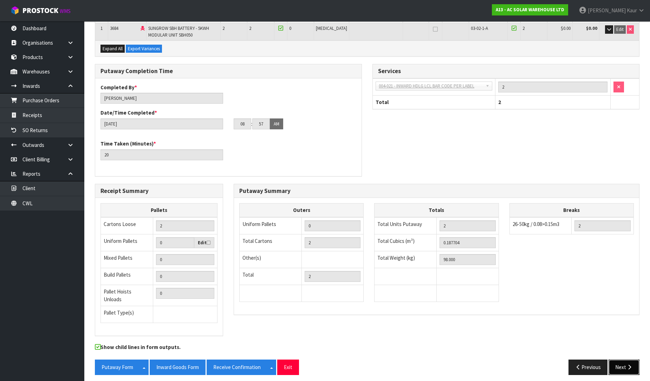
click at [623, 364] on button "Next" at bounding box center [624, 367] width 31 height 15
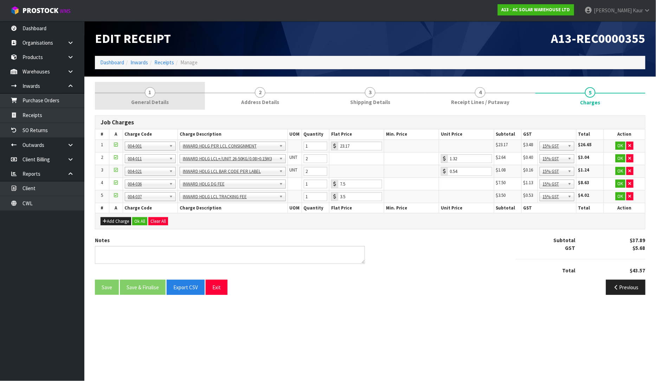
click at [153, 90] on span "1" at bounding box center [150, 92] width 11 height 11
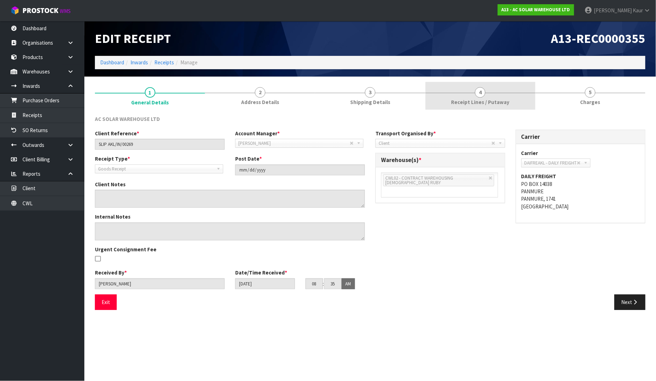
click at [472, 96] on link "4 Receipt Lines / Putaway" at bounding box center [480, 96] width 110 height 28
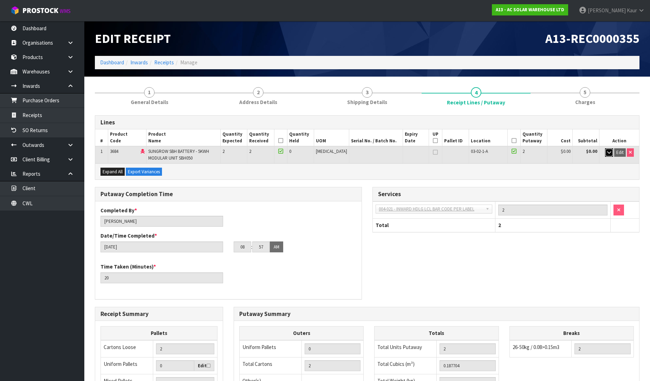
click at [606, 153] on button "button" at bounding box center [609, 152] width 8 height 8
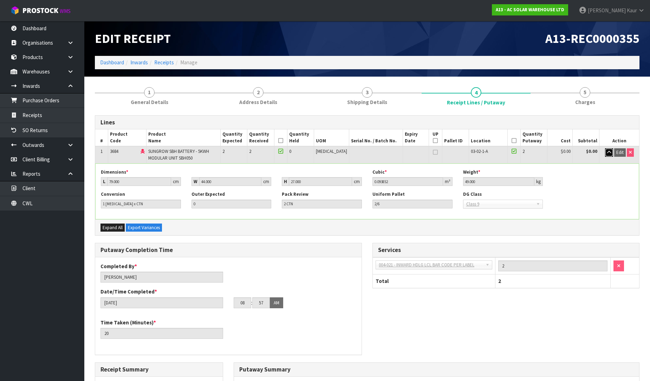
click at [610, 152] on icon "button" at bounding box center [610, 152] width 4 height 5
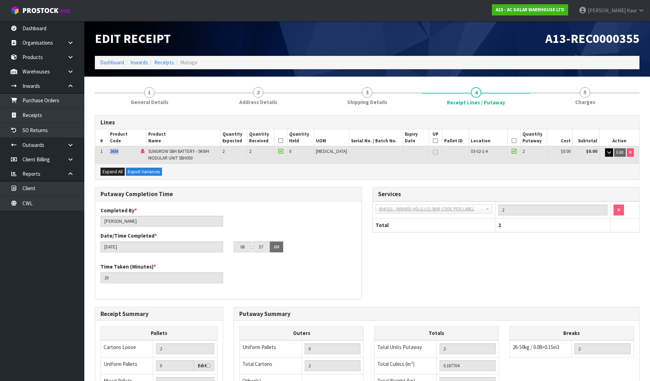
drag, startPoint x: 120, startPoint y: 152, endPoint x: 104, endPoint y: 149, distance: 16.5
click at [104, 149] on tr "1 3684 SUNGROW SBH BATTERY - 5KWH MODULAR UNIT SBH050 2 2 0 [MEDICAL_DATA] 03-0…" at bounding box center [367, 154] width 544 height 17
copy tr "3684"
click at [43, 57] on link "Products" at bounding box center [42, 57] width 84 height 14
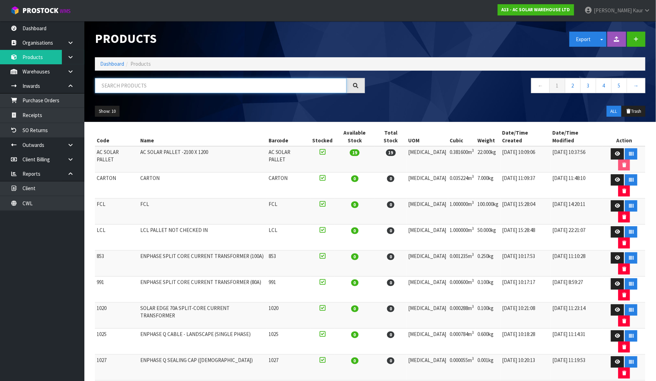
click at [110, 86] on input "text" at bounding box center [221, 85] width 252 height 15
paste input "3684"
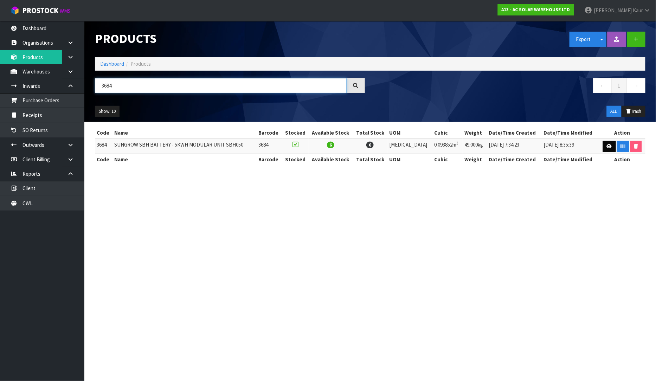
type input "3684"
click at [604, 145] on link at bounding box center [609, 146] width 13 height 11
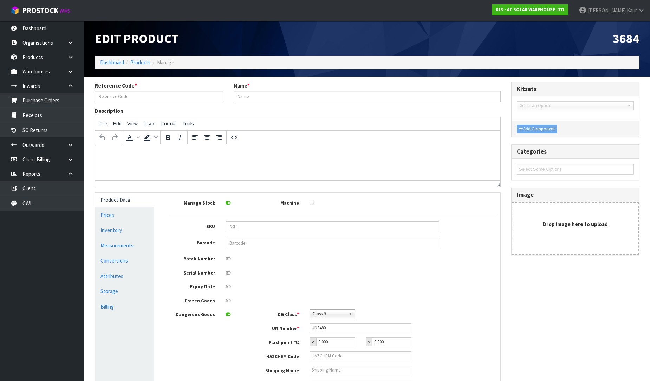
type input "3684"
type input "SUNGROW SBH BATTERY - 5KWH MODULAR UNIT SBH050"
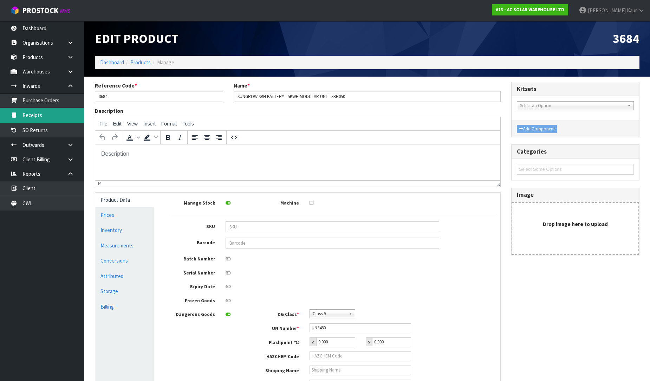
click at [71, 120] on link "Receipts" at bounding box center [42, 115] width 84 height 14
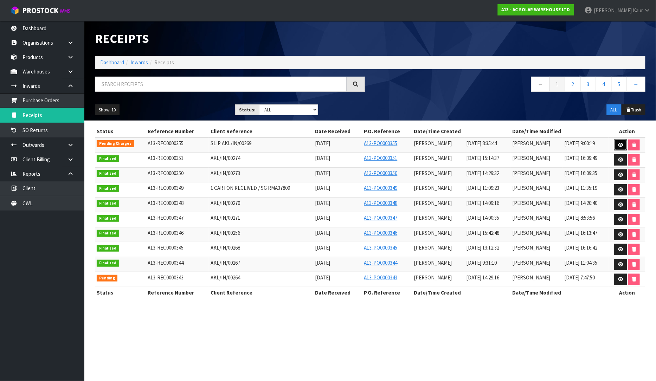
click at [618, 145] on icon at bounding box center [620, 145] width 5 height 5
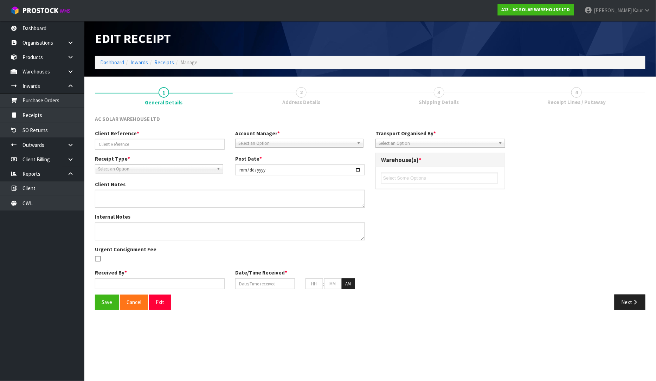
type input "SLIP AKL/IN/00269"
type input "[DATE]"
type input "[PERSON_NAME]"
type input "[DATE]"
type input "08"
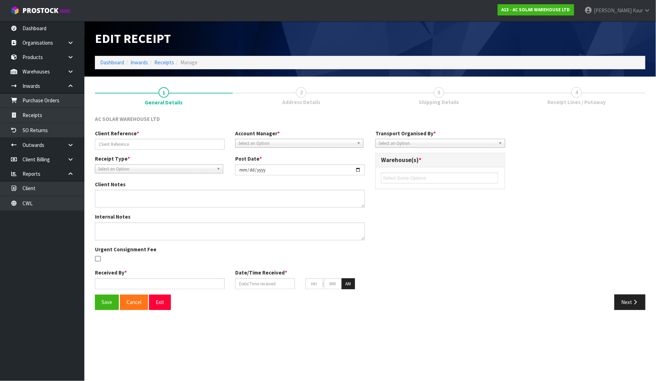
type input "35"
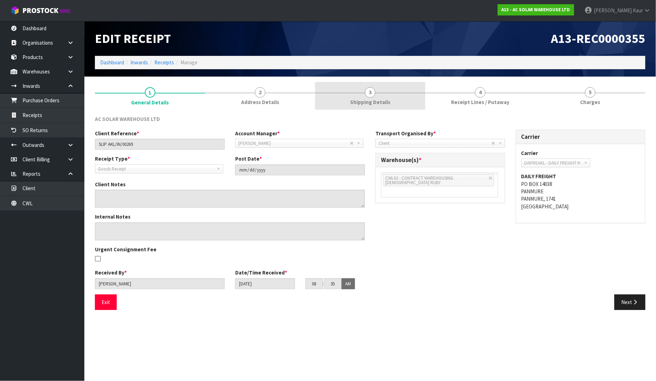
click at [366, 104] on span "Shipping Details" at bounding box center [370, 101] width 40 height 7
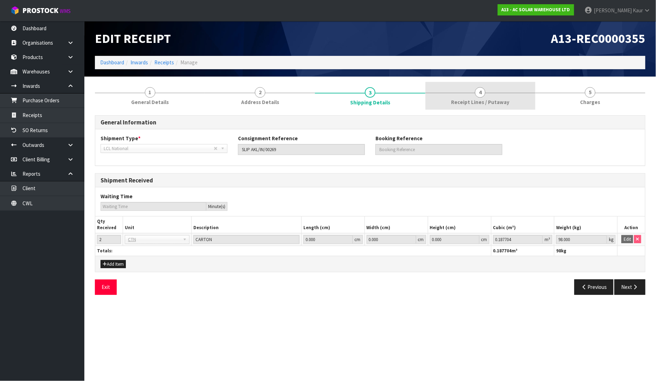
click at [488, 101] on span "Receipt Lines / Putaway" at bounding box center [480, 101] width 58 height 7
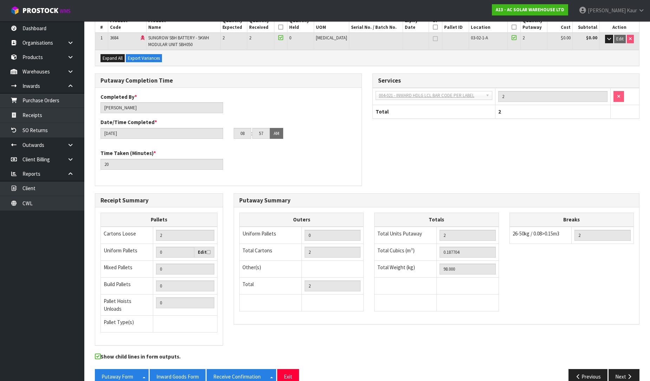
scroll to position [123, 0]
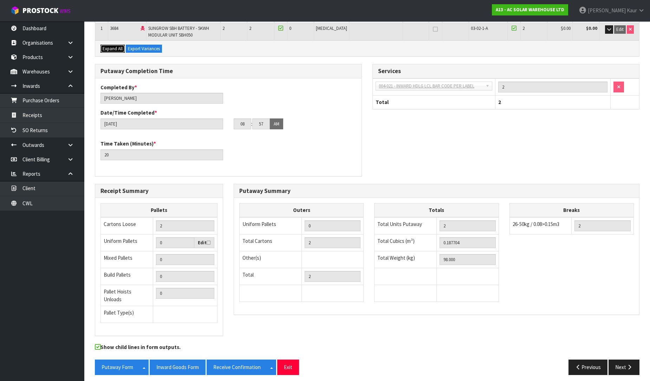
click at [109, 52] on button "Expand All" at bounding box center [113, 49] width 24 height 8
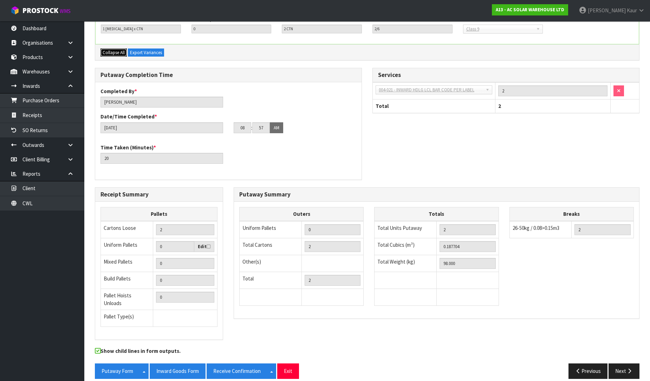
scroll to position [179, 0]
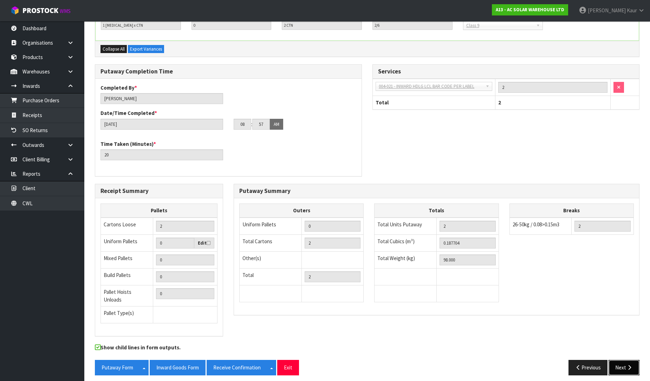
click at [634, 366] on button "Next" at bounding box center [624, 367] width 31 height 15
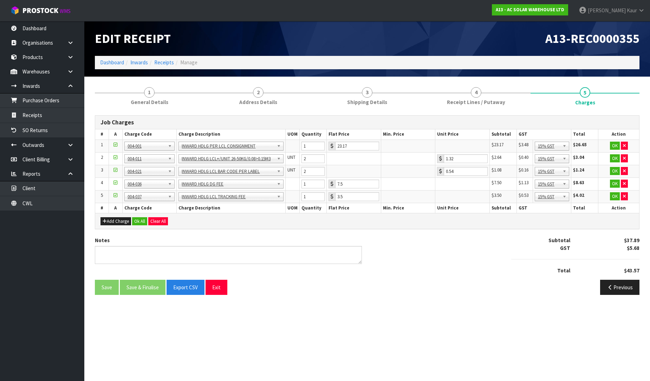
scroll to position [0, 0]
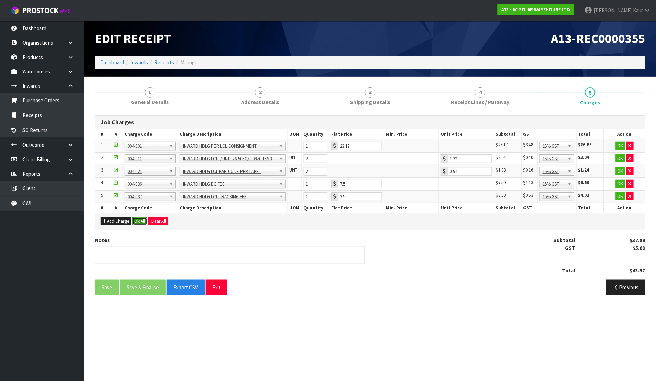
click at [145, 221] on button "Ok All" at bounding box center [139, 221] width 15 height 8
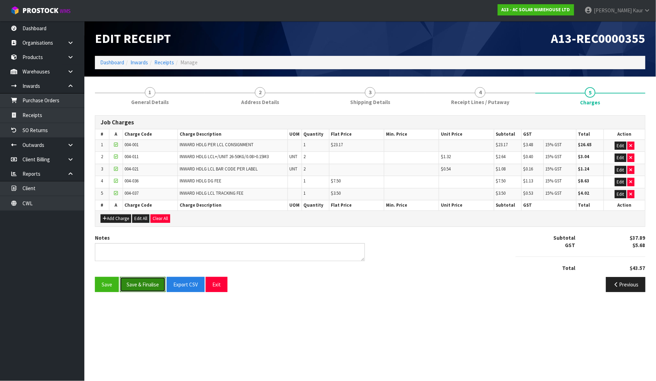
click at [145, 285] on button "Save & Finalise" at bounding box center [143, 284] width 46 height 15
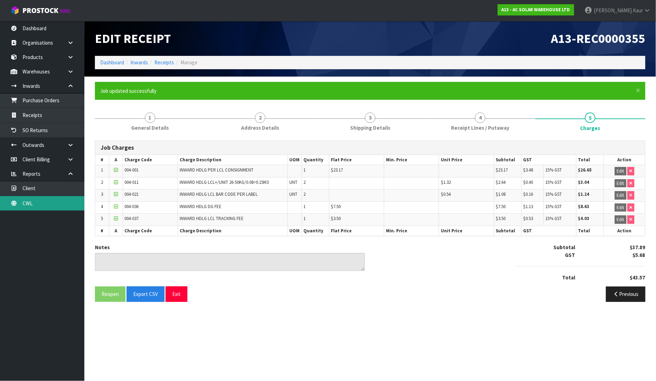
click at [34, 206] on link "CWL" at bounding box center [42, 203] width 84 height 14
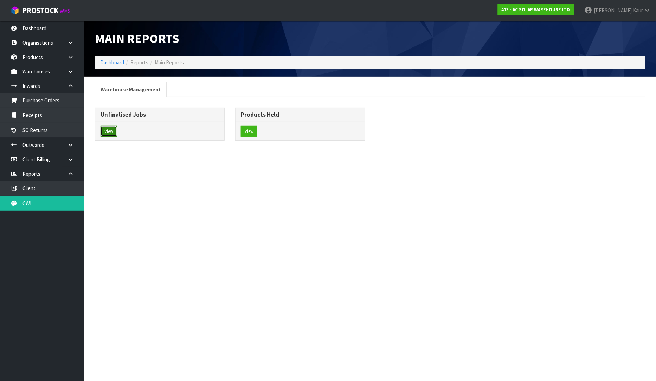
click at [111, 135] on button "View" at bounding box center [109, 131] width 17 height 11
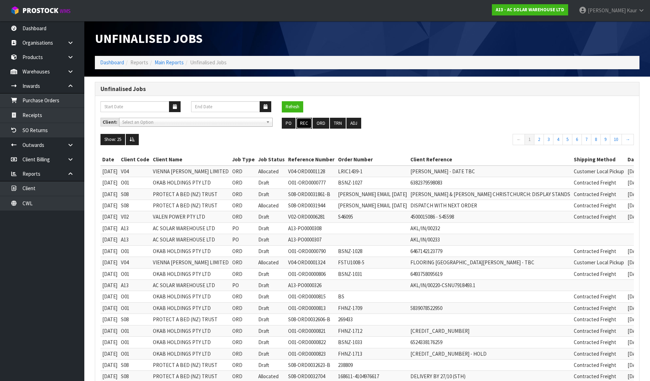
click at [308, 121] on button "REC" at bounding box center [304, 123] width 16 height 11
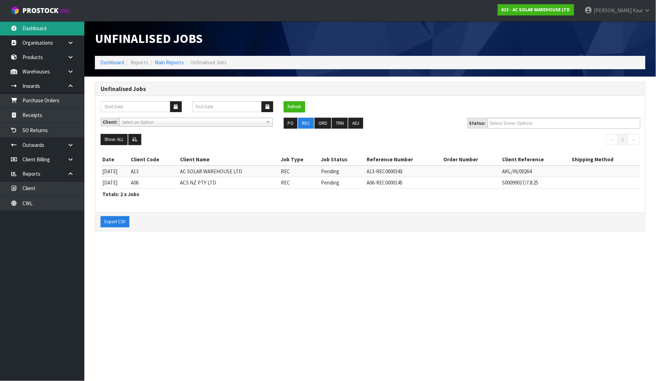
click at [49, 32] on link "Dashboard" at bounding box center [42, 28] width 84 height 14
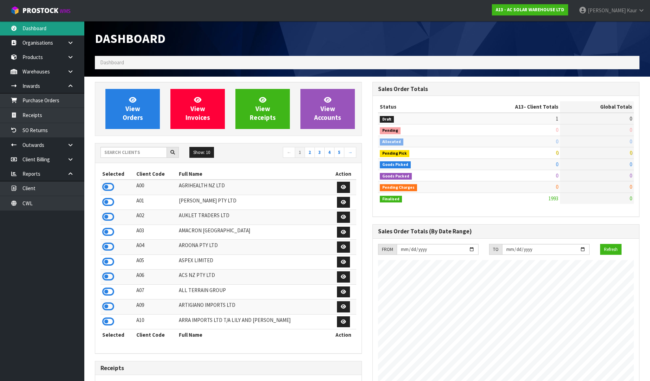
scroll to position [563, 278]
click at [132, 155] on input "text" at bounding box center [134, 152] width 66 height 11
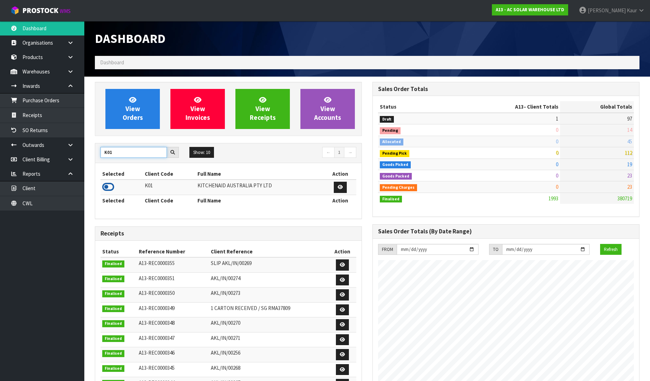
type input "K01"
click at [111, 185] on icon at bounding box center [108, 187] width 12 height 11
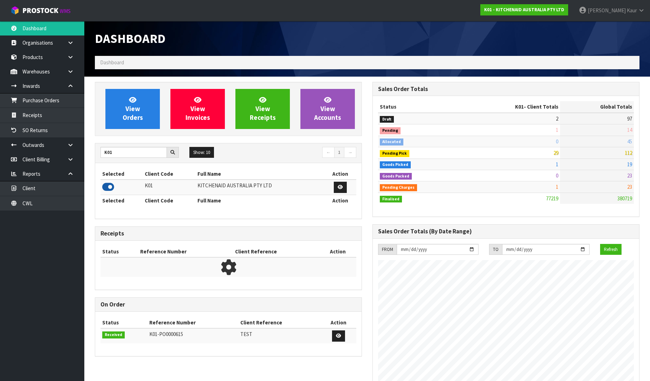
scroll to position [533, 278]
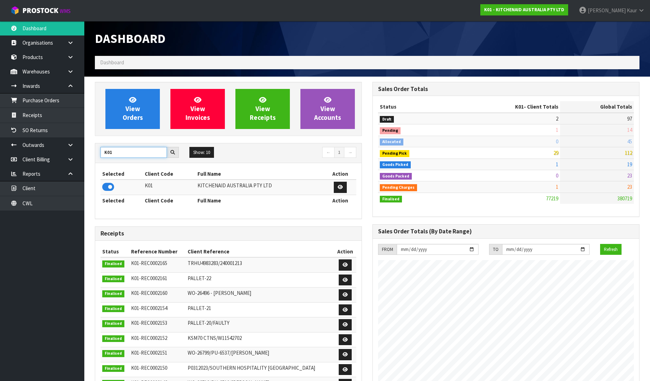
drag, startPoint x: 128, startPoint y: 157, endPoint x: 103, endPoint y: 148, distance: 26.1
click at [103, 148] on input "K01" at bounding box center [134, 152] width 66 height 11
type input "PROTECT"
click at [111, 187] on icon at bounding box center [108, 187] width 12 height 11
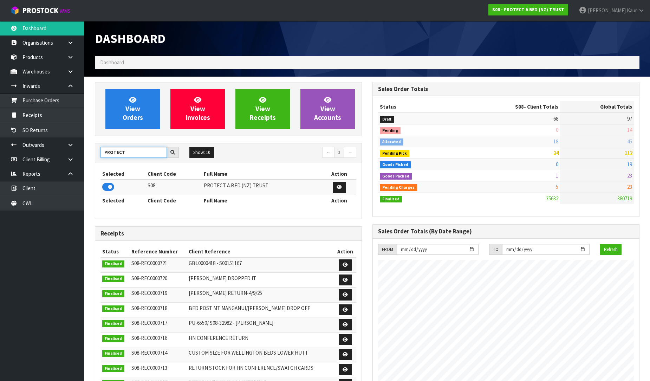
drag, startPoint x: 126, startPoint y: 155, endPoint x: 100, endPoint y: 153, distance: 25.7
click at [101, 153] on input "PROTECT" at bounding box center [134, 152] width 66 height 11
type input "DATS"
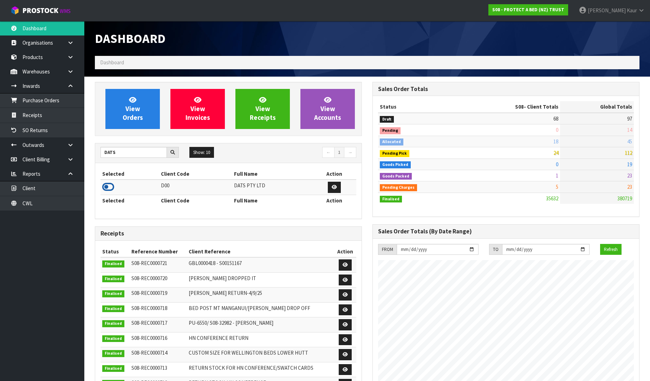
click at [109, 184] on icon at bounding box center [108, 187] width 12 height 11
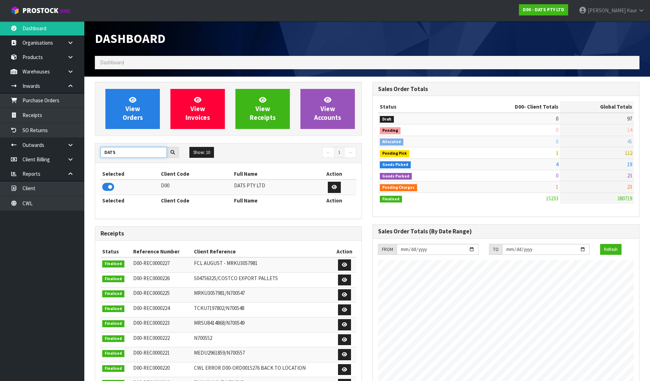
drag, startPoint x: 121, startPoint y: 152, endPoint x: 101, endPoint y: 152, distance: 20.0
click at [101, 152] on input "DATS" at bounding box center [134, 152] width 66 height 11
type input "C11"
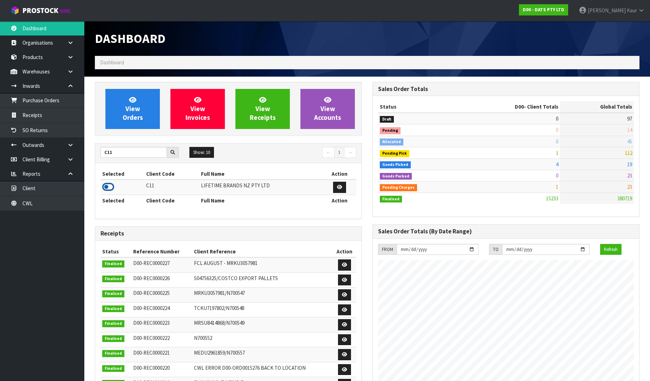
click at [109, 184] on icon at bounding box center [108, 187] width 12 height 11
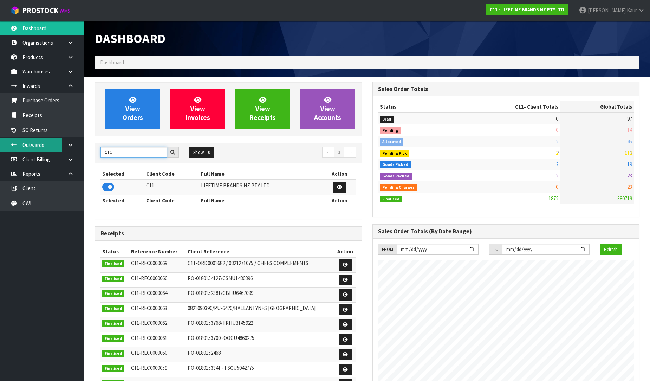
drag, startPoint x: 97, startPoint y: 155, endPoint x: 55, endPoint y: 147, distance: 43.0
click at [55, 147] on body "Toggle navigation ProStock WMS C11 - LIFETIME BRANDS NZ PTY LTD [PERSON_NAME] L…" at bounding box center [325, 190] width 650 height 381
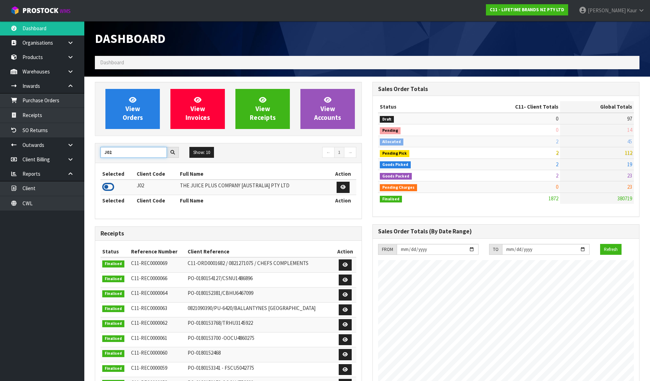
type input "J02"
click at [106, 184] on icon at bounding box center [108, 187] width 12 height 11
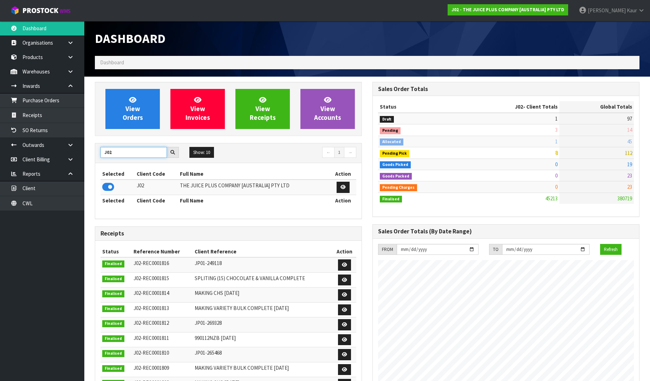
drag, startPoint x: 120, startPoint y: 153, endPoint x: 92, endPoint y: 154, distance: 27.4
click at [92, 154] on div "View Orders View Invoices View Receipts View Accounts J02 Show: 10 5 10 25 50 ←…" at bounding box center [229, 286] width 278 height 408
type input "SFA"
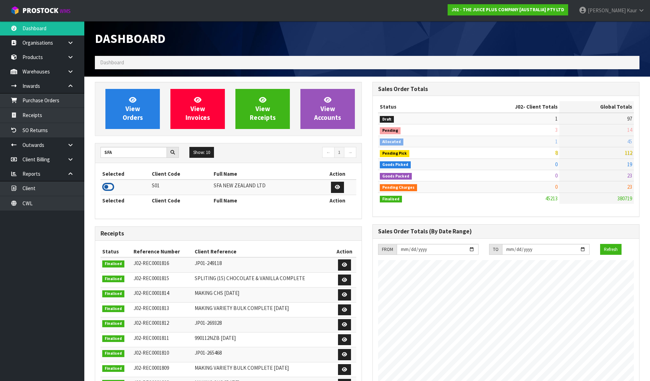
click at [104, 189] on icon at bounding box center [108, 187] width 12 height 11
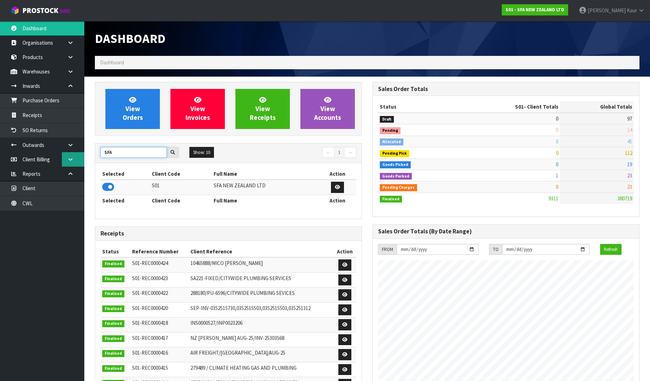
drag, startPoint x: 124, startPoint y: 157, endPoint x: 83, endPoint y: 153, distance: 42.0
click at [83, 153] on body "Toggle navigation ProStock WMS S01 - SFA NEW ZEALAND LTD [PERSON_NAME] Logout D…" at bounding box center [325, 190] width 650 height 381
type input "NEOGEN"
click at [105, 188] on icon at bounding box center [108, 187] width 12 height 11
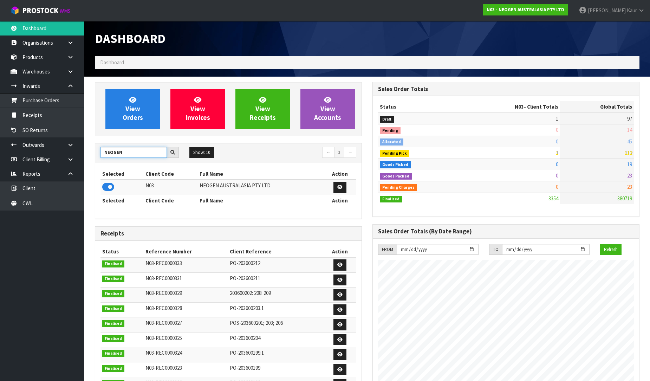
drag, startPoint x: 132, startPoint y: 152, endPoint x: 101, endPoint y: 150, distance: 31.0
click at [101, 150] on input "NEOGEN" at bounding box center [134, 152] width 66 height 11
type input "NERO"
click at [103, 186] on icon at bounding box center [108, 187] width 12 height 11
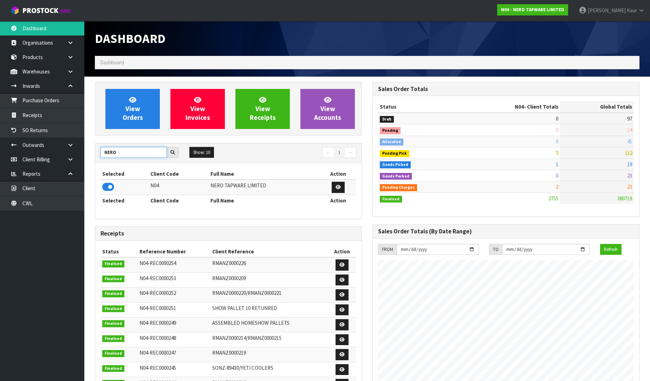
drag, startPoint x: 118, startPoint y: 155, endPoint x: 101, endPoint y: 150, distance: 17.9
click at [101, 150] on input "NERO" at bounding box center [134, 152] width 66 height 11
type input "Y01"
click at [107, 186] on icon at bounding box center [108, 187] width 12 height 11
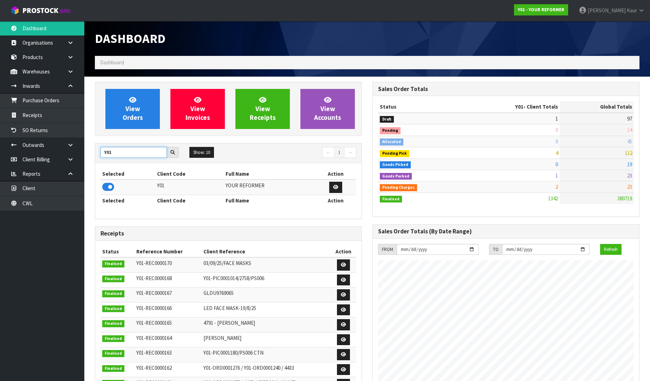
drag, startPoint x: 137, startPoint y: 153, endPoint x: 101, endPoint y: 152, distance: 36.6
click at [101, 152] on input "Y01" at bounding box center [134, 152] width 66 height 11
type input "TUFF"
drag, startPoint x: 109, startPoint y: 187, endPoint x: 113, endPoint y: 187, distance: 3.9
click at [113, 187] on icon at bounding box center [108, 187] width 12 height 11
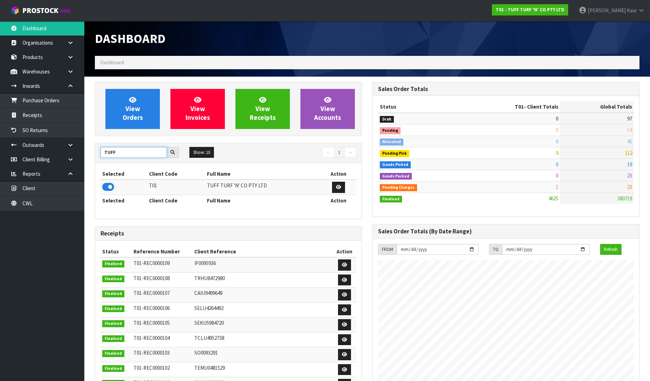
drag, startPoint x: 131, startPoint y: 152, endPoint x: 92, endPoint y: 154, distance: 38.4
click at [92, 154] on div "View Orders View Invoices View Receipts View Accounts TUFF Show: 10 5 10 25 50 ←" at bounding box center [229, 286] width 278 height 408
click at [104, 187] on icon at bounding box center [108, 187] width 12 height 11
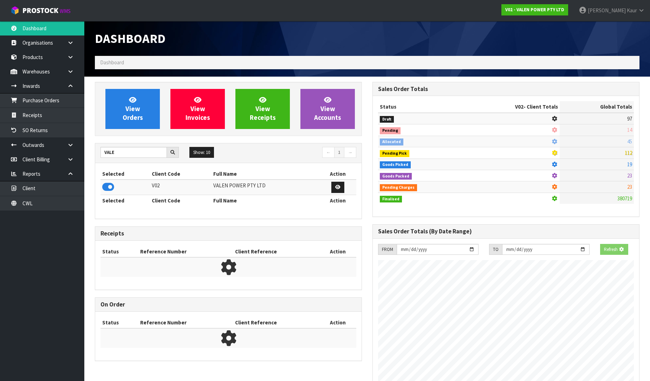
scroll to position [548, 278]
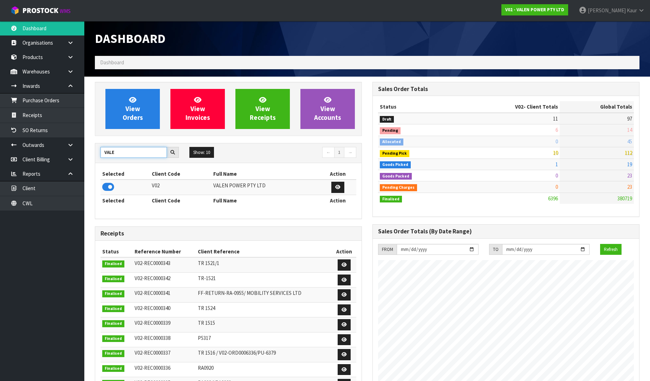
drag, startPoint x: 130, startPoint y: 158, endPoint x: 107, endPoint y: 153, distance: 24.3
click at [107, 153] on input "VALE" at bounding box center [134, 152] width 66 height 11
type input "V"
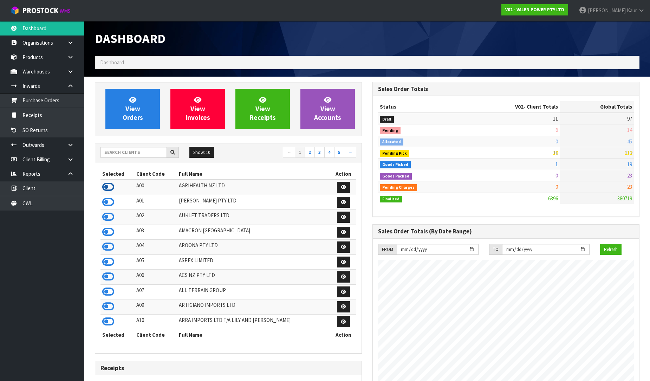
click at [109, 184] on icon at bounding box center [108, 187] width 12 height 11
click at [115, 155] on input "text" at bounding box center [134, 152] width 66 height 11
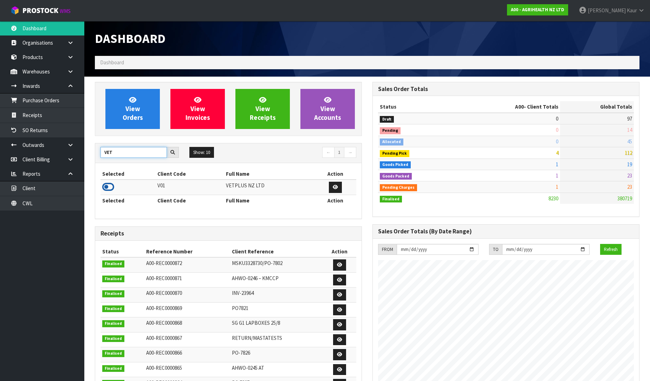
type input "VET"
click at [107, 188] on icon at bounding box center [108, 187] width 12 height 11
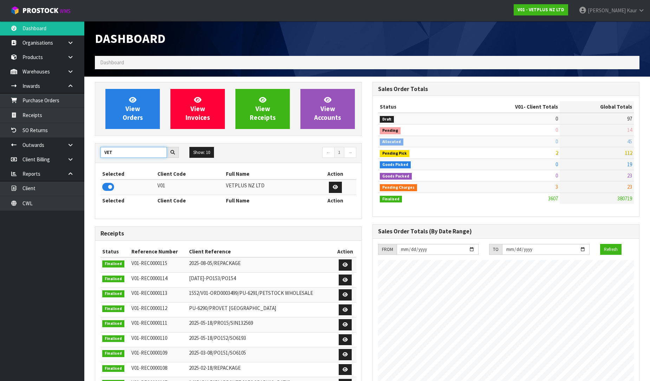
drag, startPoint x: 115, startPoint y: 154, endPoint x: 94, endPoint y: 155, distance: 21.1
click at [94, 155] on div "View Orders View Invoices View Receipts View Accounts VET Show: 10 5 10 25 50 ←…" at bounding box center [229, 286] width 278 height 408
type input "BABW"
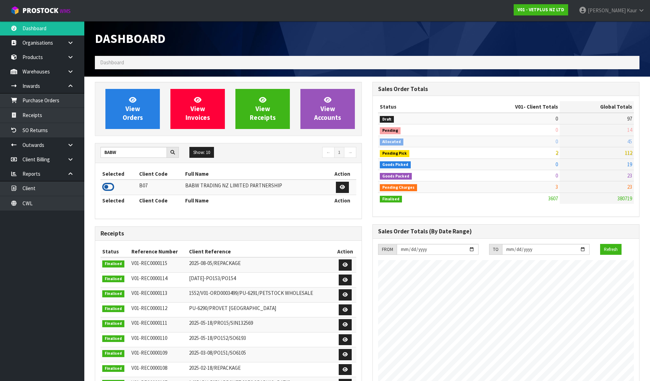
click at [105, 190] on icon at bounding box center [108, 187] width 12 height 11
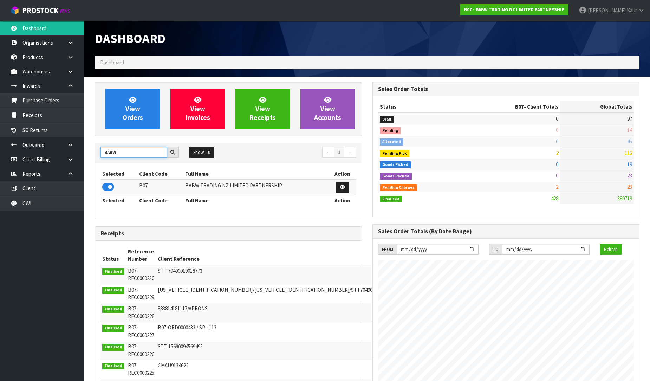
drag, startPoint x: 117, startPoint y: 154, endPoint x: 98, endPoint y: 152, distance: 19.1
click at [98, 152] on div "BABW" at bounding box center [139, 152] width 89 height 11
type input "ACS"
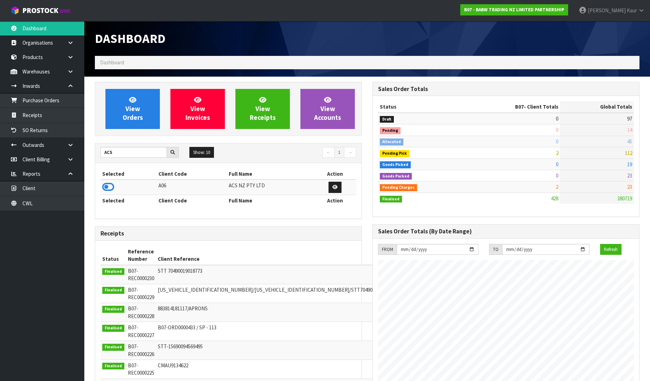
click at [110, 194] on td at bounding box center [129, 187] width 56 height 15
click at [110, 189] on icon at bounding box center [108, 187] width 12 height 11
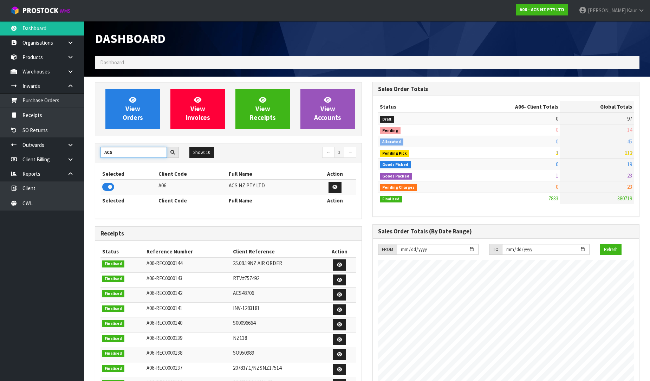
drag, startPoint x: 122, startPoint y: 150, endPoint x: 98, endPoint y: 155, distance: 24.4
click at [98, 155] on div "ACS" at bounding box center [139, 152] width 89 height 11
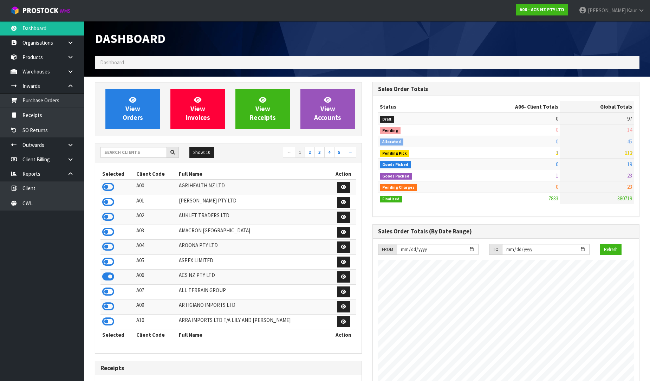
click at [338, 41] on h1 "Dashboard" at bounding box center [228, 39] width 267 height 14
click at [44, 201] on link "CWL" at bounding box center [42, 203] width 84 height 14
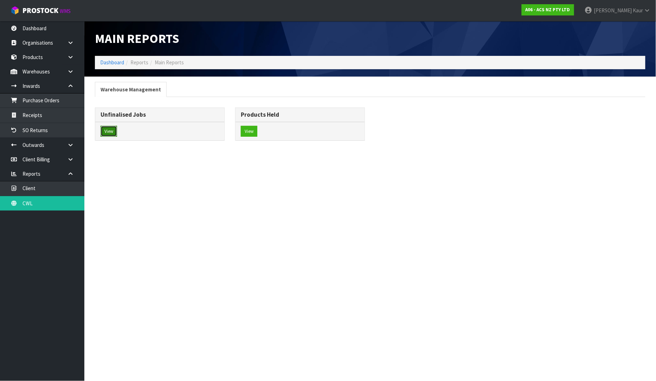
click at [110, 129] on button "View" at bounding box center [109, 131] width 17 height 11
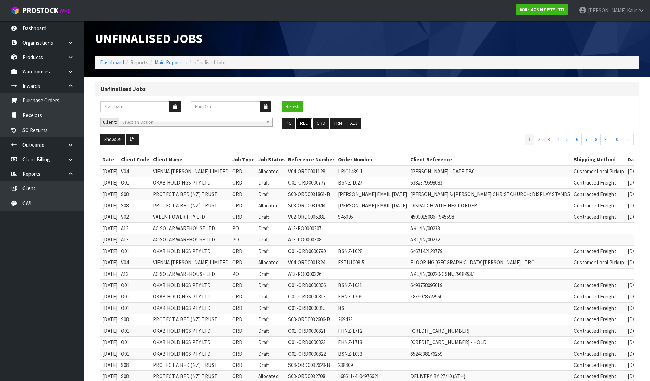
click at [306, 122] on button "REC" at bounding box center [304, 123] width 16 height 11
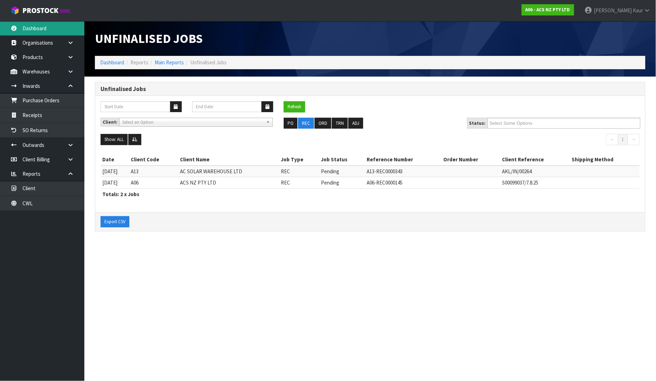
click at [47, 25] on link "Dashboard" at bounding box center [42, 28] width 84 height 14
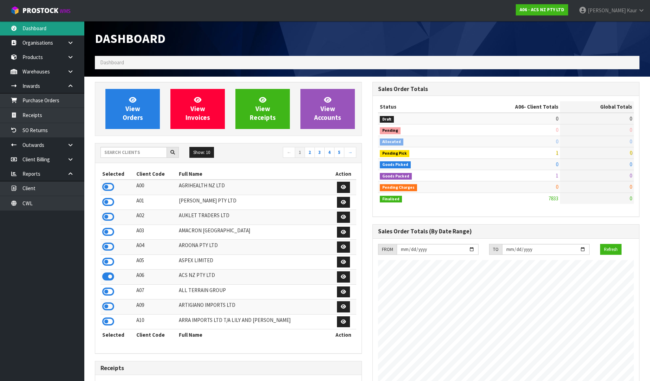
scroll to position [533, 278]
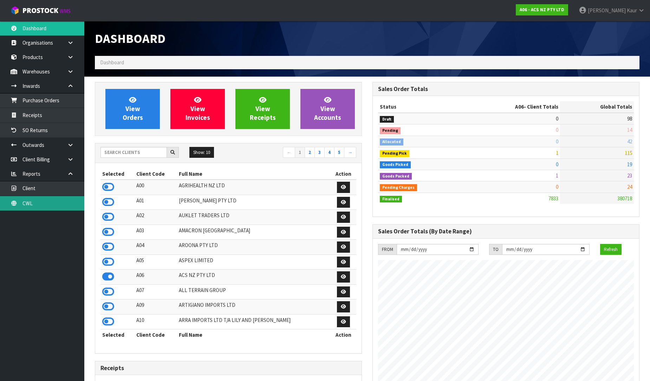
click at [39, 210] on link "CWL" at bounding box center [42, 203] width 84 height 14
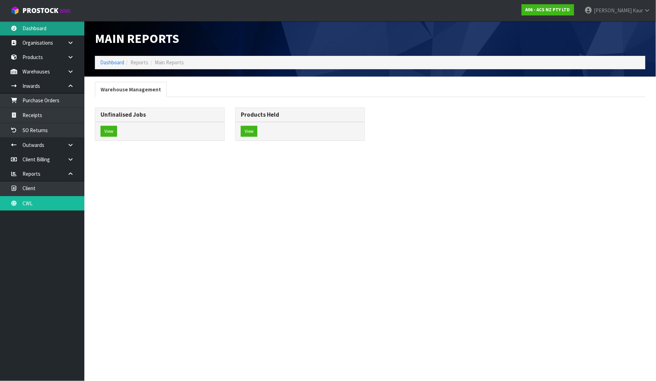
click at [34, 25] on link "Dashboard" at bounding box center [42, 28] width 84 height 14
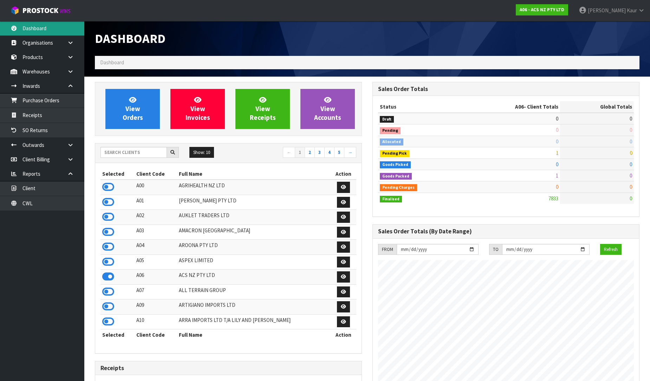
scroll to position [533, 278]
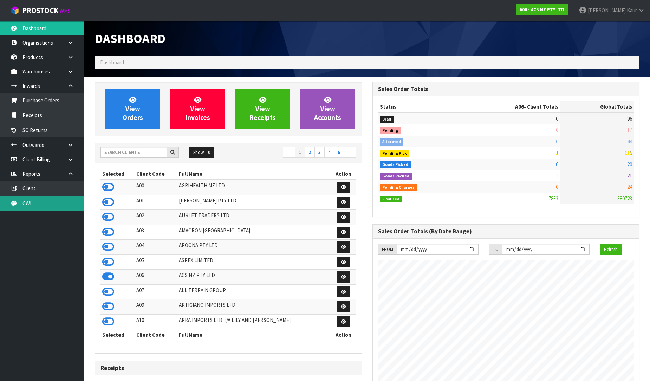
click at [53, 208] on link "CWL" at bounding box center [42, 203] width 84 height 14
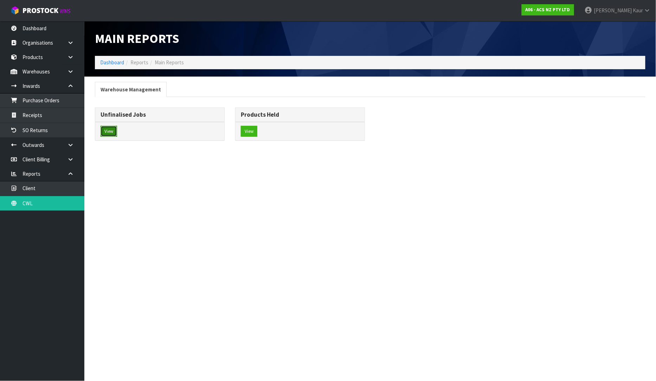
click at [111, 127] on button "View" at bounding box center [109, 131] width 17 height 11
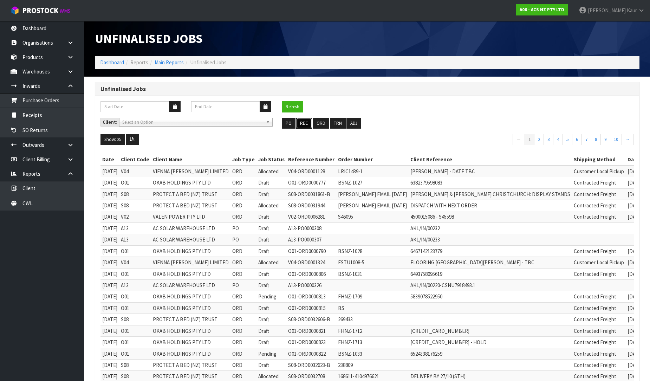
click at [309, 122] on button "REC" at bounding box center [304, 123] width 16 height 11
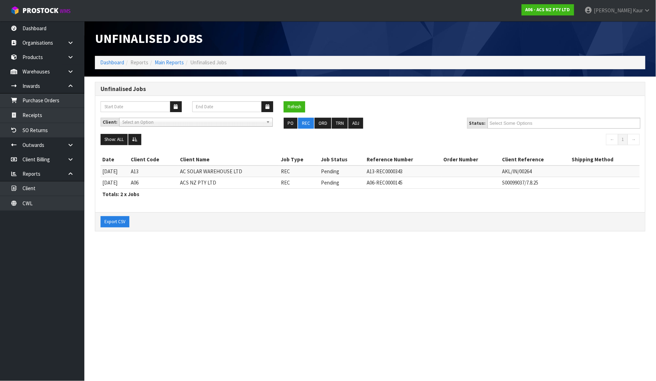
click at [292, 316] on section "Unfinalised Jobs Dashboard Reports Main Reports Unfinalised Jobs Unfinalised Jo…" at bounding box center [328, 190] width 656 height 381
click at [46, 31] on link "Dashboard" at bounding box center [42, 28] width 84 height 14
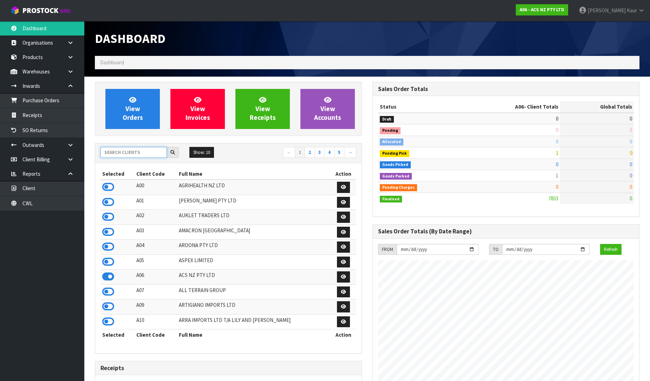
scroll to position [533, 278]
click at [123, 155] on input "text" at bounding box center [134, 152] width 66 height 11
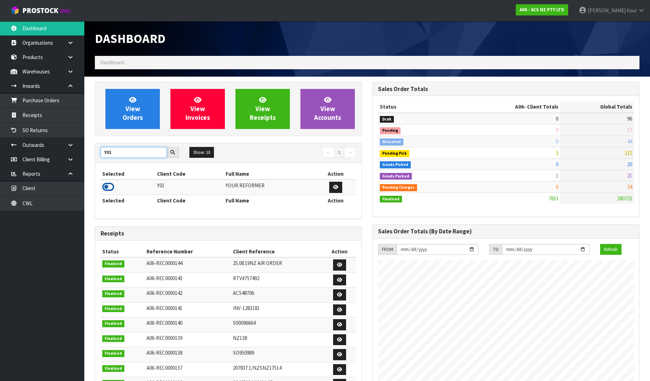
type input "Y01"
click at [108, 188] on icon at bounding box center [108, 187] width 12 height 11
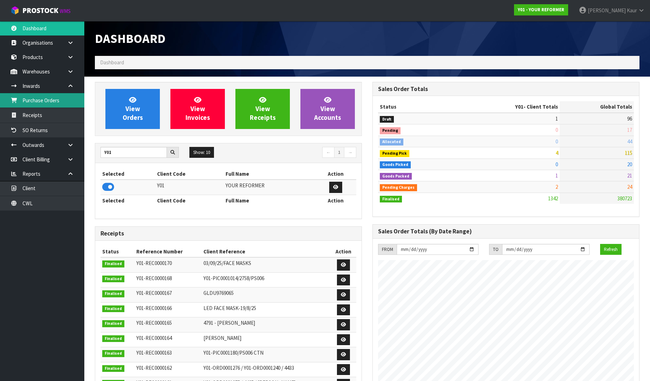
click at [58, 99] on link "Purchase Orders" at bounding box center [42, 100] width 84 height 14
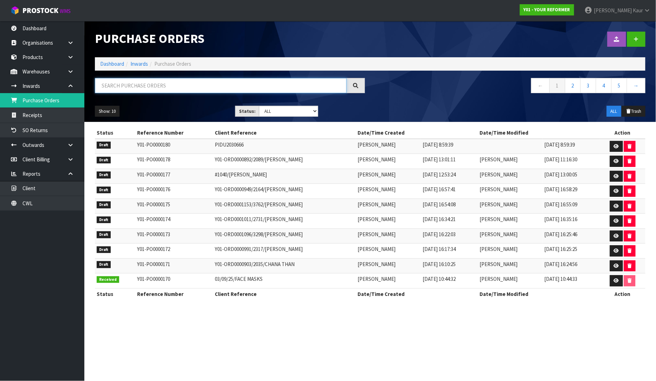
click at [165, 88] on input "text" at bounding box center [221, 85] width 252 height 15
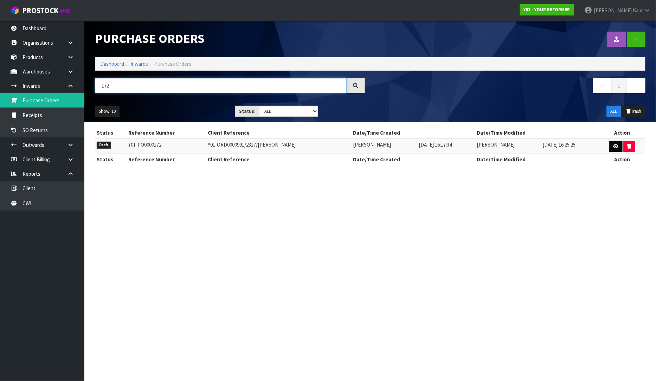
type input "172"
click at [617, 146] on icon at bounding box center [616, 146] width 5 height 5
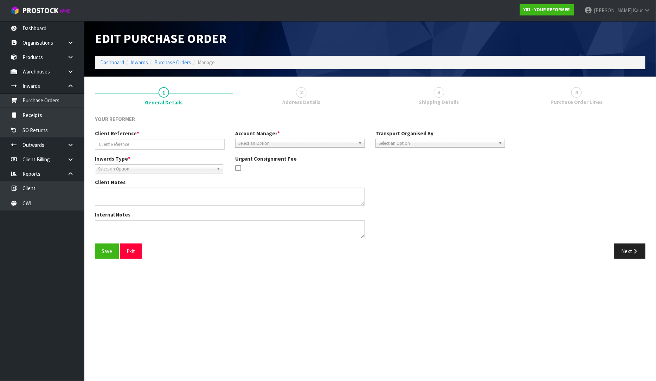
type input "Y01-ORD0000991/2317/[PERSON_NAME]"
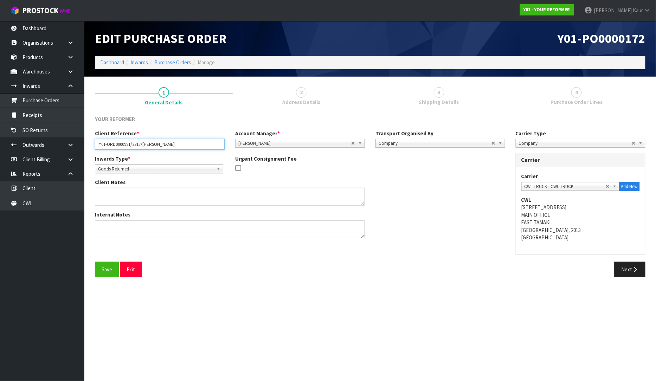
drag, startPoint x: 173, startPoint y: 145, endPoint x: 96, endPoint y: 135, distance: 77.4
click at [96, 135] on div "Client Reference * Y01-ORD0000991/2317/[PERSON_NAME]" at bounding box center [160, 140] width 140 height 20
click at [623, 273] on button "Next" at bounding box center [630, 269] width 31 height 15
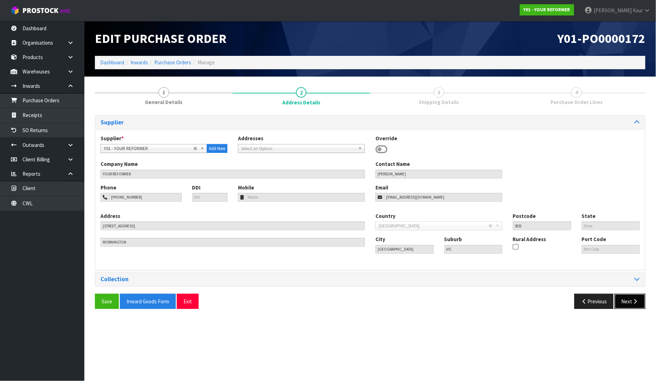
click at [631, 307] on button "Next" at bounding box center [630, 301] width 31 height 15
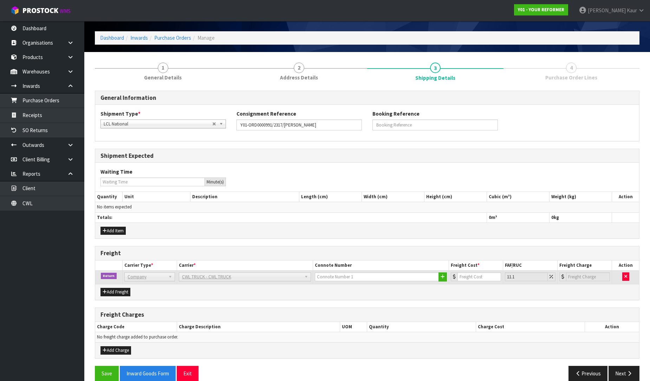
scroll to position [35, 0]
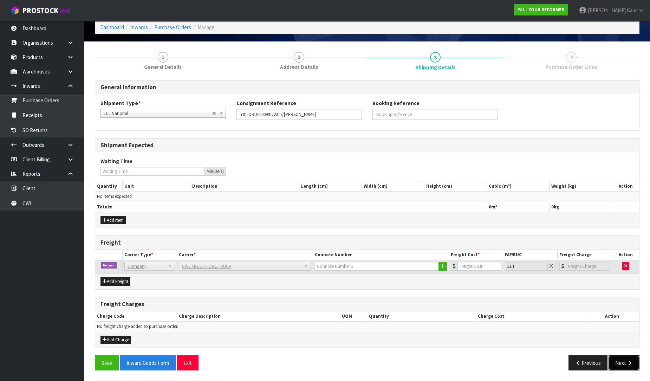
click at [617, 363] on button "Next" at bounding box center [624, 362] width 31 height 15
click at [54, 98] on link "Purchase Orders" at bounding box center [42, 100] width 84 height 14
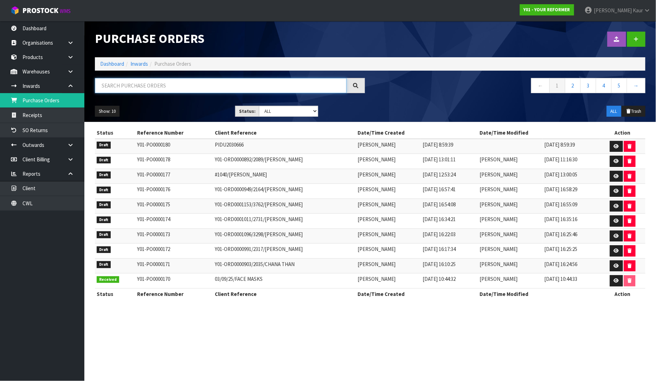
click at [136, 87] on input "text" at bounding box center [221, 85] width 252 height 15
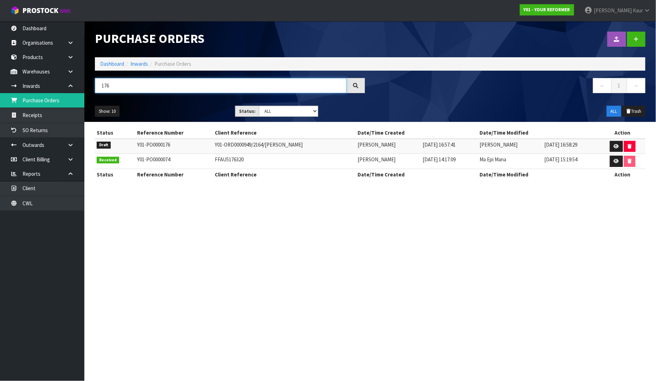
type input "176"
drag, startPoint x: 291, startPoint y: 142, endPoint x: 206, endPoint y: 141, distance: 84.7
click at [206, 141] on tr "Draft Y01-PO0000176 Y01-ORD0000949/2164/[PERSON_NAME] [PERSON_NAME] [DATE] 16:5…" at bounding box center [370, 146] width 551 height 15
copy tr "Y01-ORD0000949/2164/[PERSON_NAME]"
click at [614, 145] on icon at bounding box center [616, 146] width 5 height 5
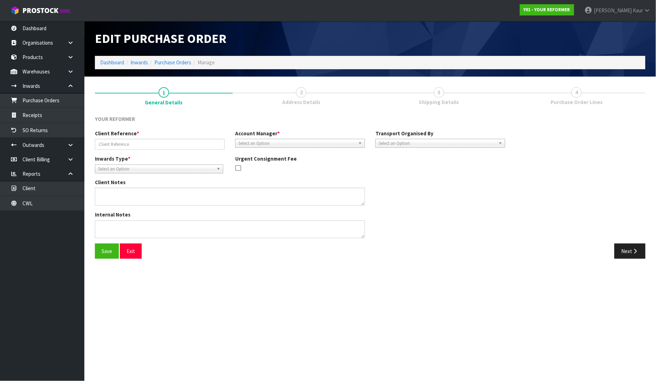
type input "Y01-ORD0000949/2164/[PERSON_NAME]"
type textarea "NEEDS COLLECTION BY [DATE]"
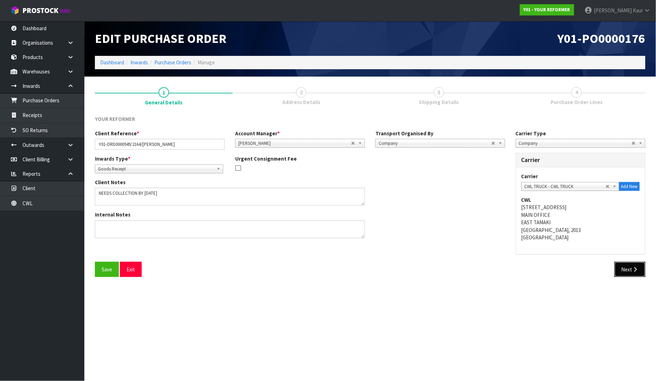
click at [631, 275] on button "Next" at bounding box center [630, 269] width 31 height 15
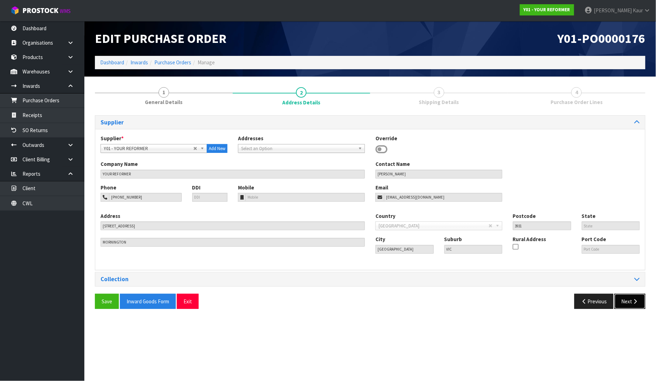
click at [630, 299] on button "Next" at bounding box center [630, 301] width 31 height 15
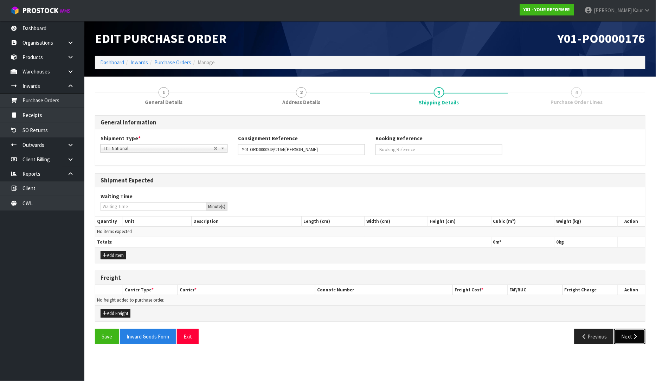
click at [643, 338] on button "Next" at bounding box center [630, 336] width 31 height 15
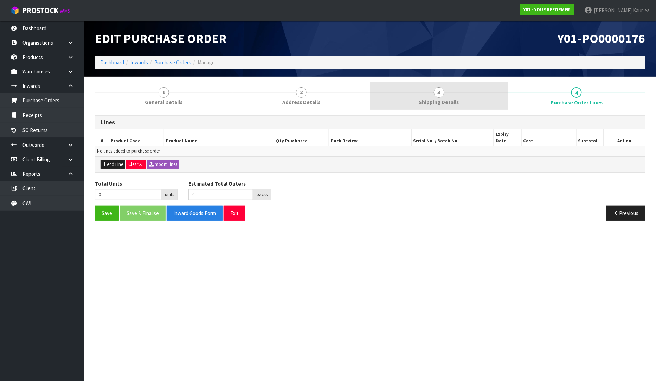
click at [416, 103] on link "3 Shipping Details" at bounding box center [439, 96] width 138 height 28
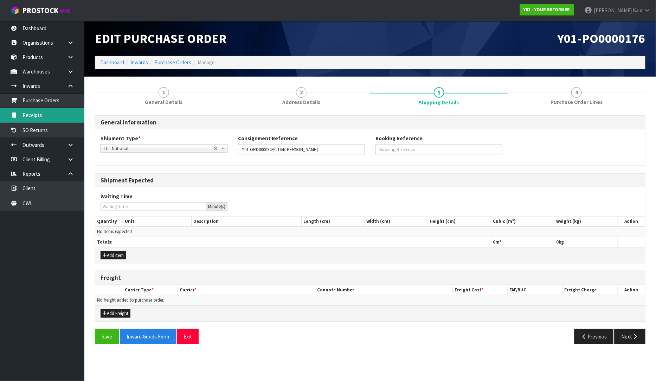
click at [59, 109] on link "Receipts" at bounding box center [42, 115] width 84 height 14
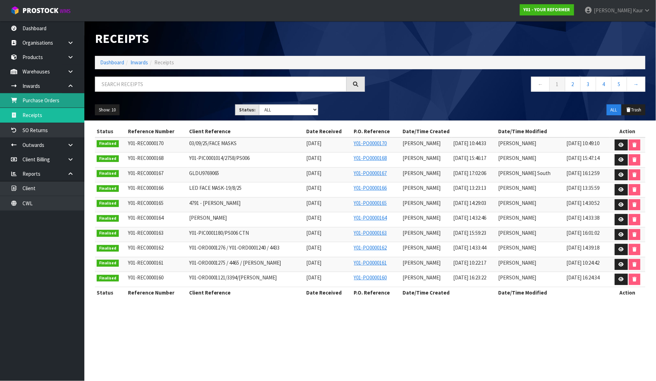
click at [60, 102] on link "Purchase Orders" at bounding box center [42, 100] width 84 height 14
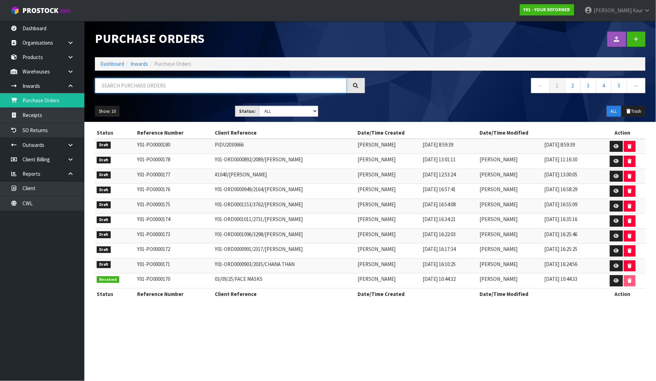
click at [113, 88] on input "text" at bounding box center [221, 85] width 252 height 15
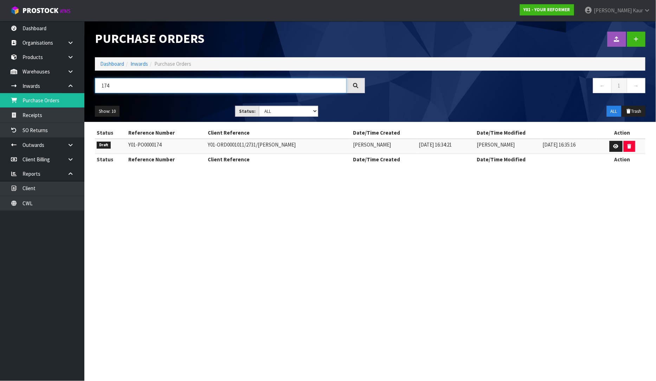
type input "174"
drag, startPoint x: 297, startPoint y: 143, endPoint x: 198, endPoint y: 142, distance: 99.5
click at [198, 142] on tr "Draft Y01-PO0000174 Y01-ORD0001011/2731/[PERSON_NAME] [PERSON_NAME] [DATE] 16:3…" at bounding box center [370, 146] width 551 height 15
copy tr "Y01-ORD0001011/2731/[PERSON_NAME]"
click at [614, 146] on icon at bounding box center [616, 146] width 5 height 5
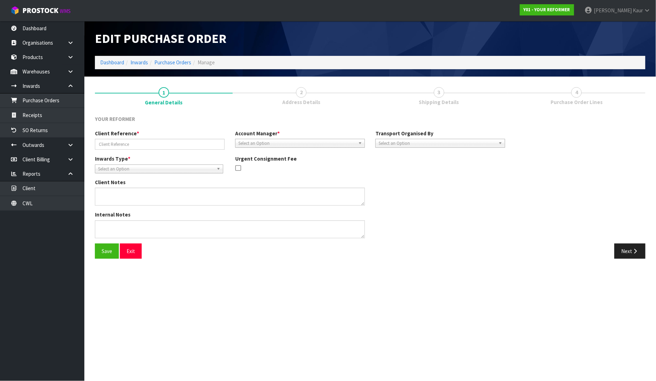
type input "Y01-ORD0001011/2731/[PERSON_NAME]"
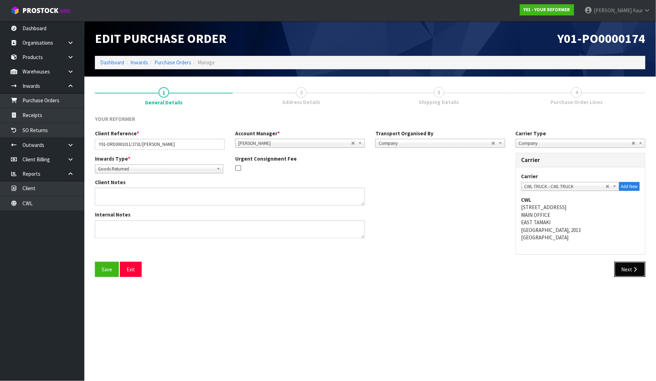
click at [632, 270] on icon "button" at bounding box center [635, 269] width 7 height 5
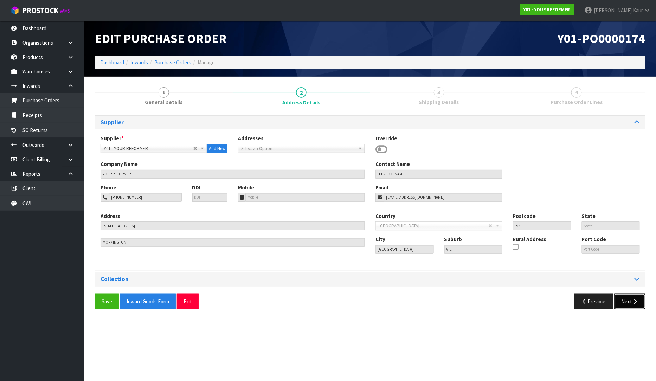
click at [623, 305] on button "Next" at bounding box center [630, 301] width 31 height 15
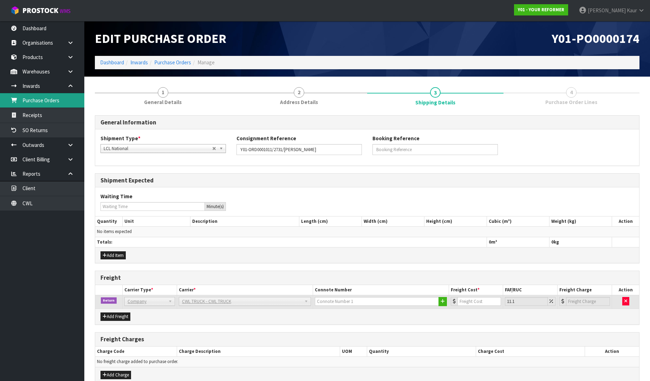
click at [43, 103] on link "Purchase Orders" at bounding box center [42, 100] width 84 height 14
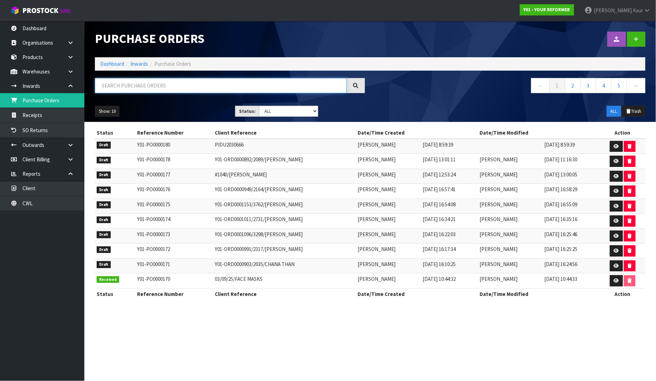
click at [157, 85] on input "text" at bounding box center [221, 85] width 252 height 15
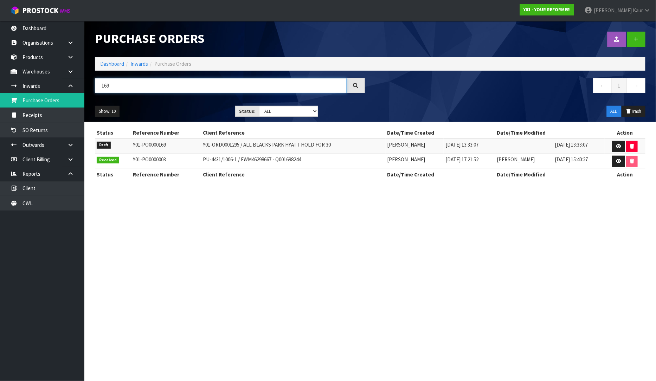
type input "169"
drag, startPoint x: 324, startPoint y: 144, endPoint x: 192, endPoint y: 147, distance: 131.9
click at [191, 149] on tr "Draft Y01-PO0000169 Y01-ORD0001295 / ALL BLACKS PARK HYATT HOLD FOR 30 [PERSON_…" at bounding box center [370, 146] width 551 height 15
copy tr "Y01-ORD0001295 / ALL BLACKS PARK HYATT HOLD FOR 30"
